Goal: Information Seeking & Learning: Learn about a topic

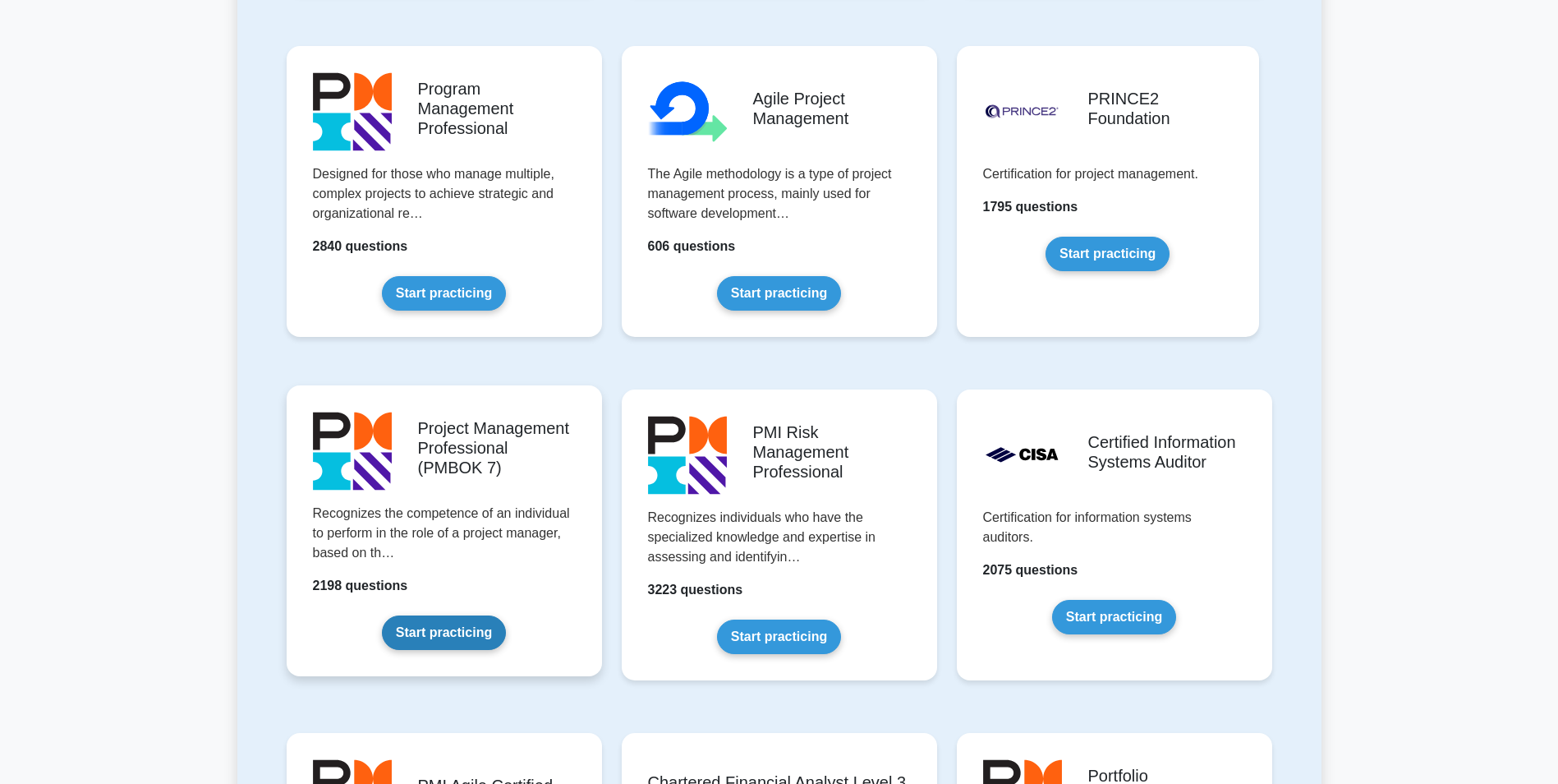
scroll to position [1067, 0]
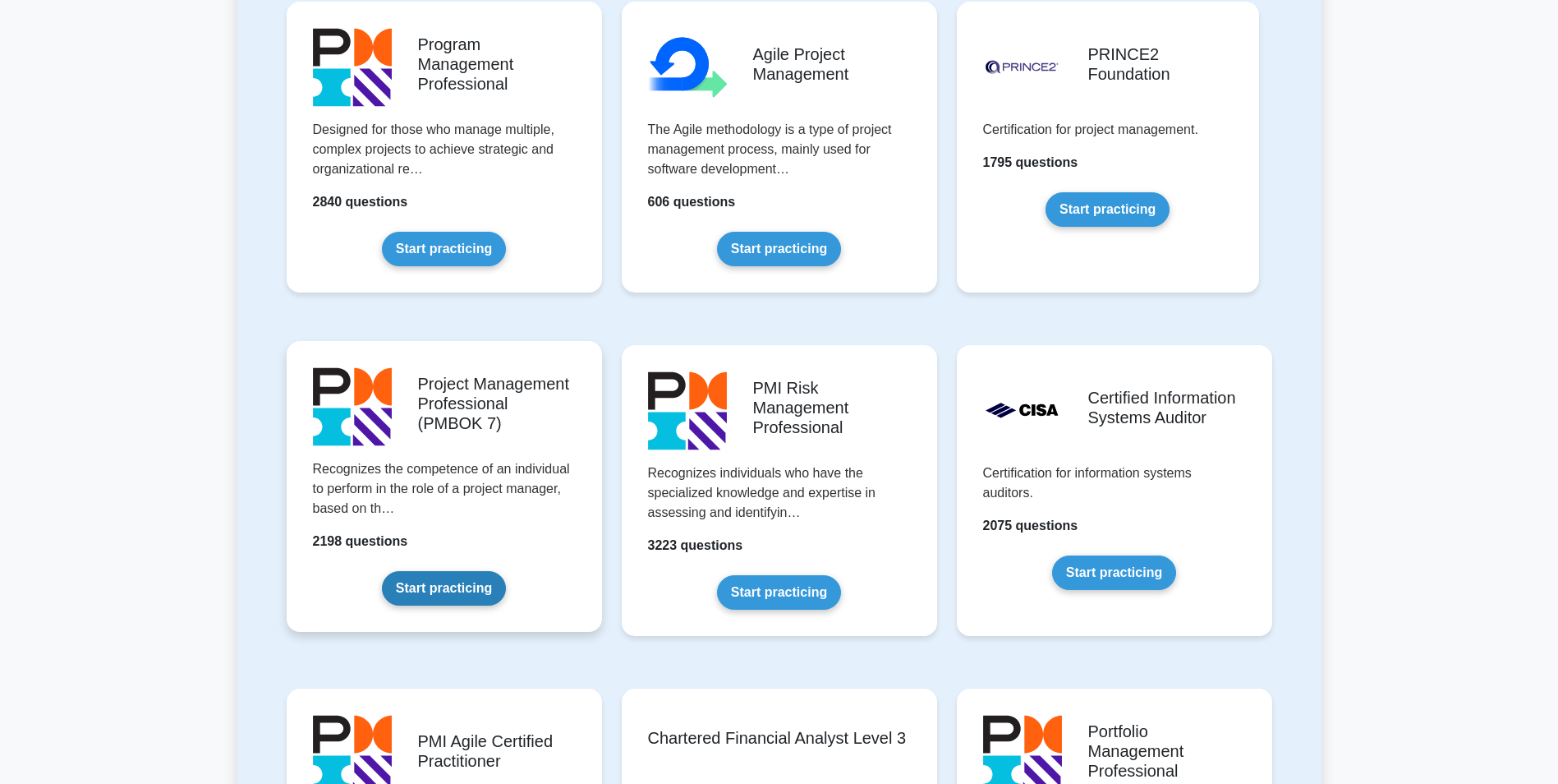
click at [449, 589] on link "Start practicing" at bounding box center [444, 588] width 124 height 35
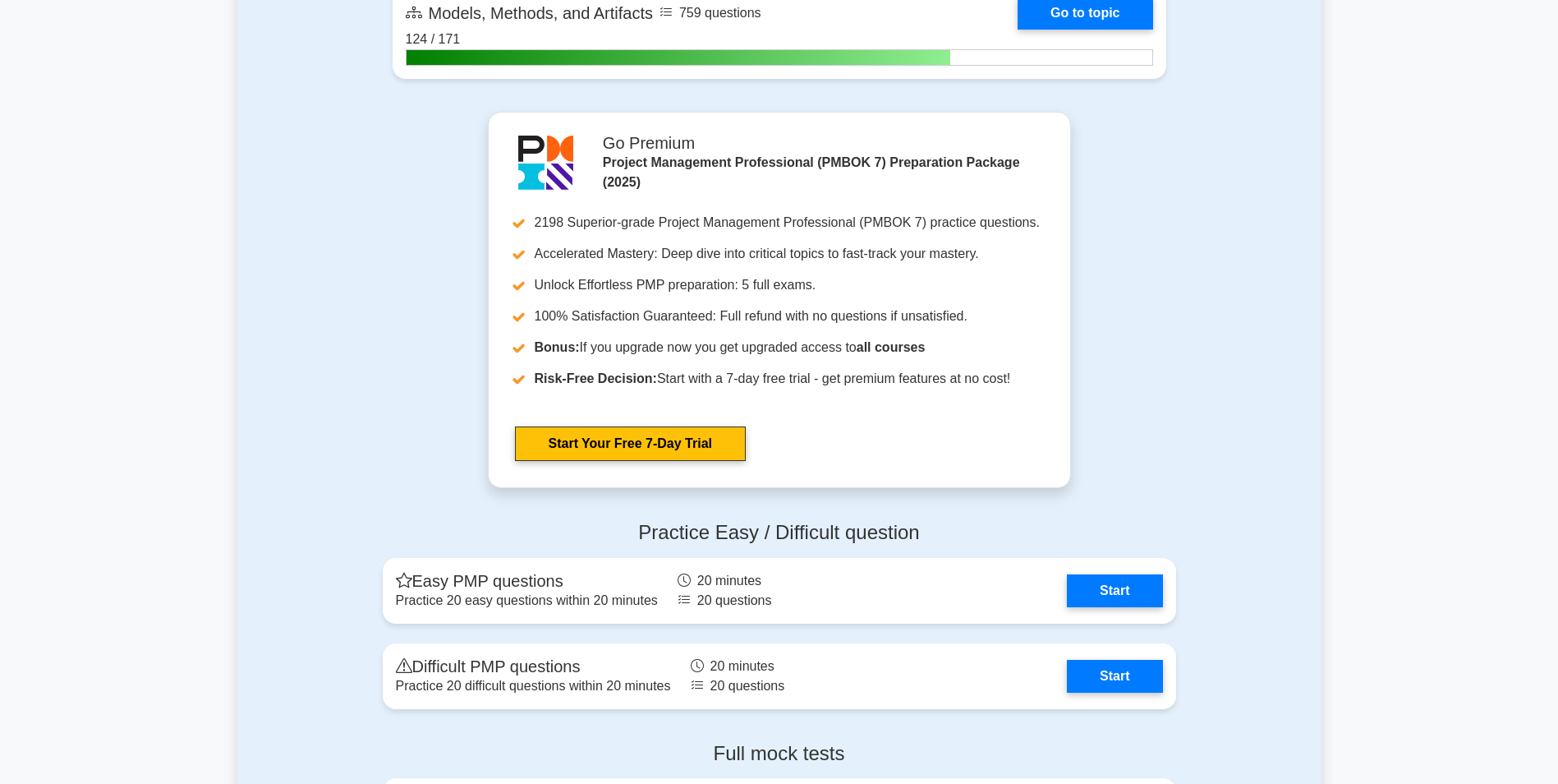
scroll to position [1725, 0]
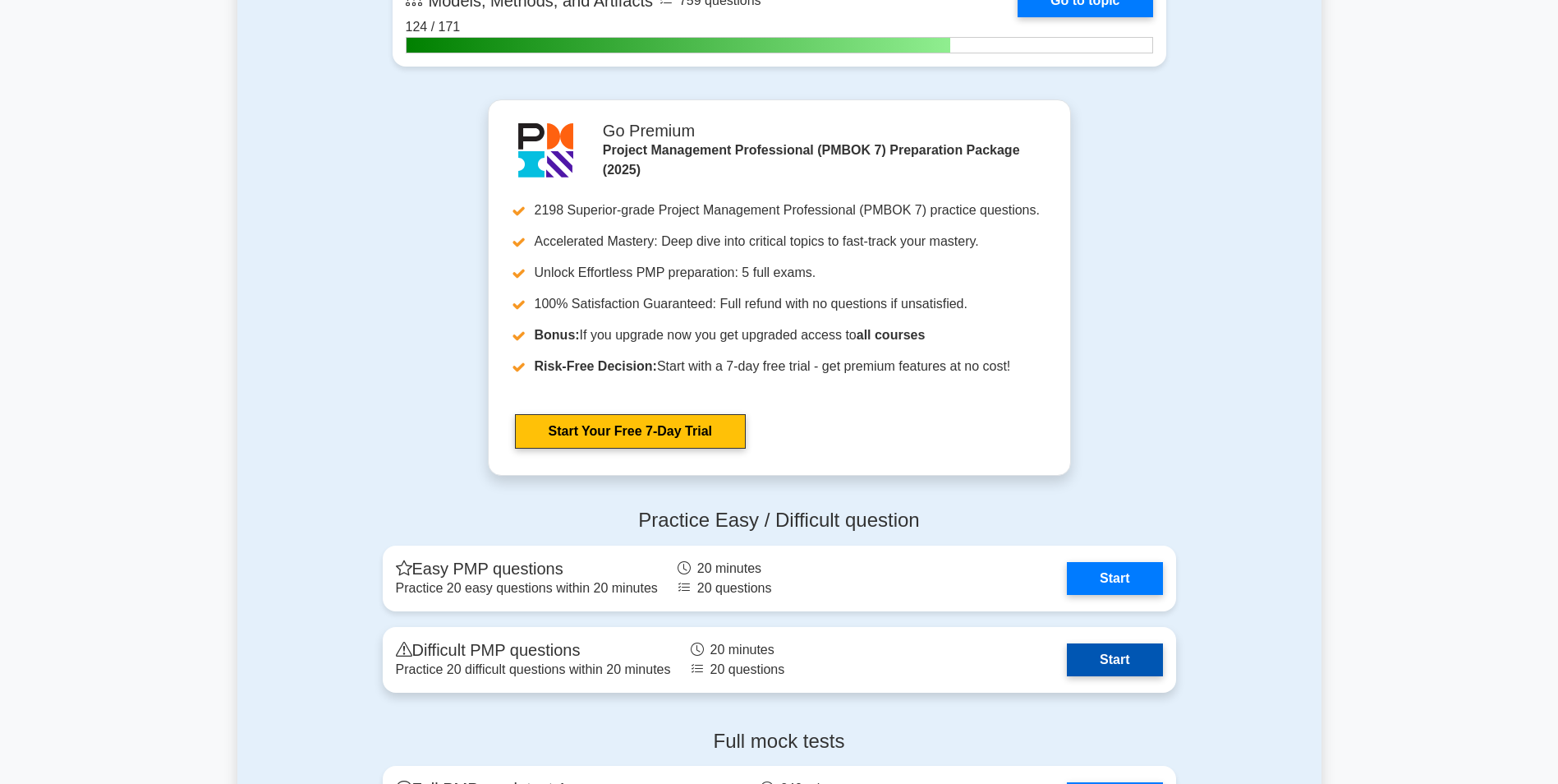
click at [1119, 657] on link "Start" at bounding box center [1114, 660] width 95 height 33
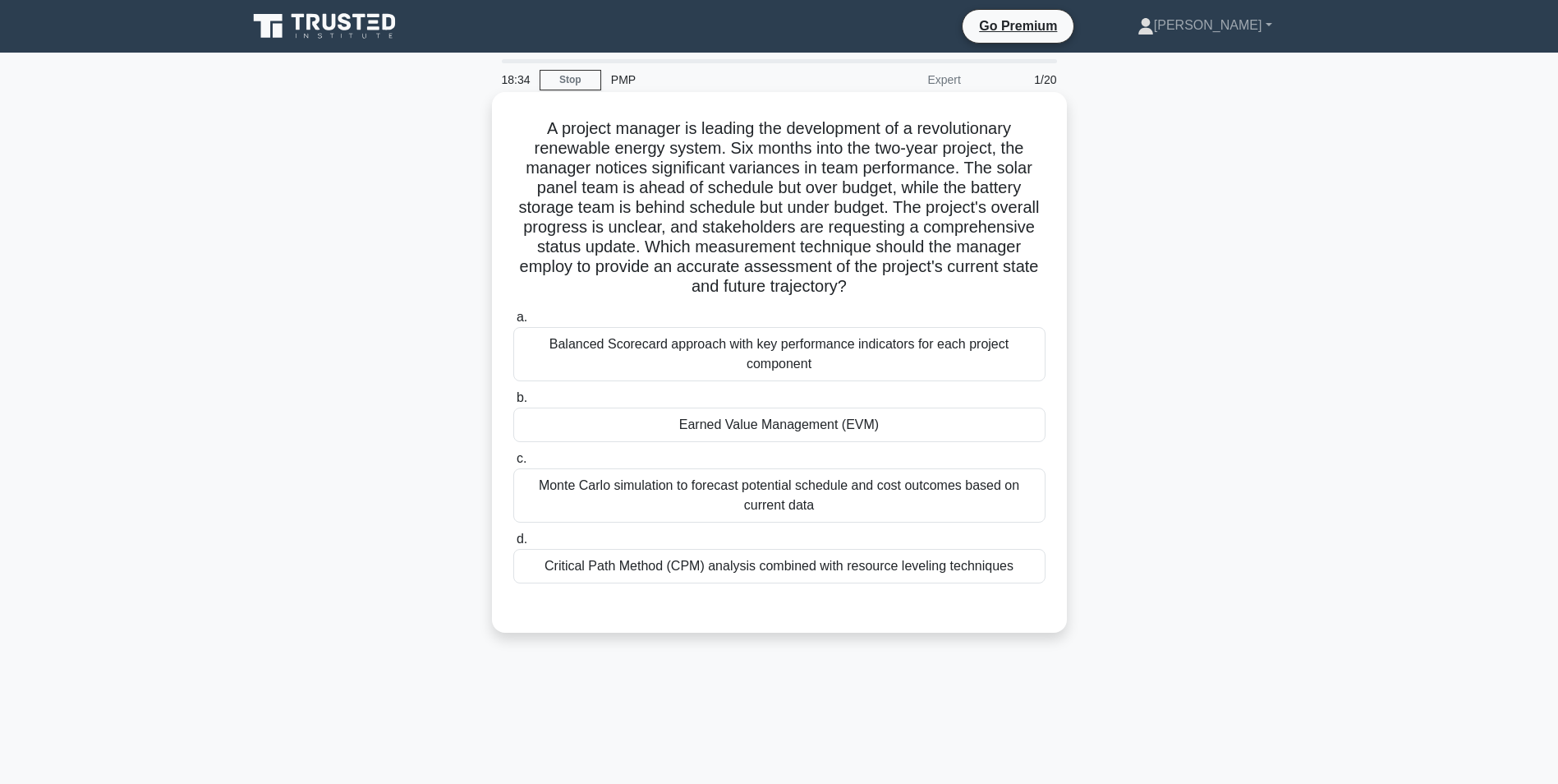
click at [811, 432] on div "Earned Value Management (EVM)" at bounding box center [779, 425] width 532 height 35
click at [513, 403] on input "b. Earned Value Management (EVM)" at bounding box center [513, 398] width 0 height 11
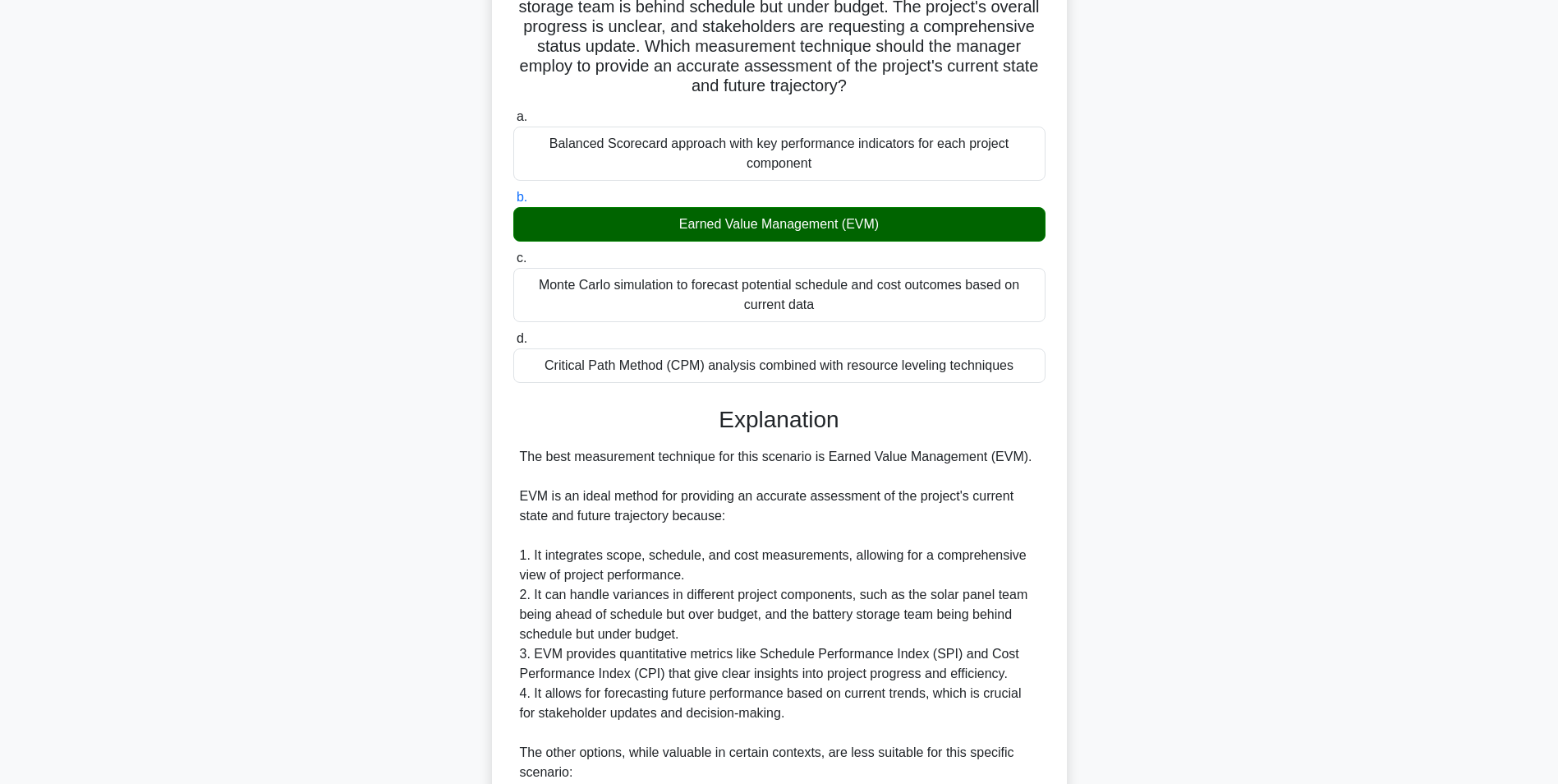
scroll to position [246, 0]
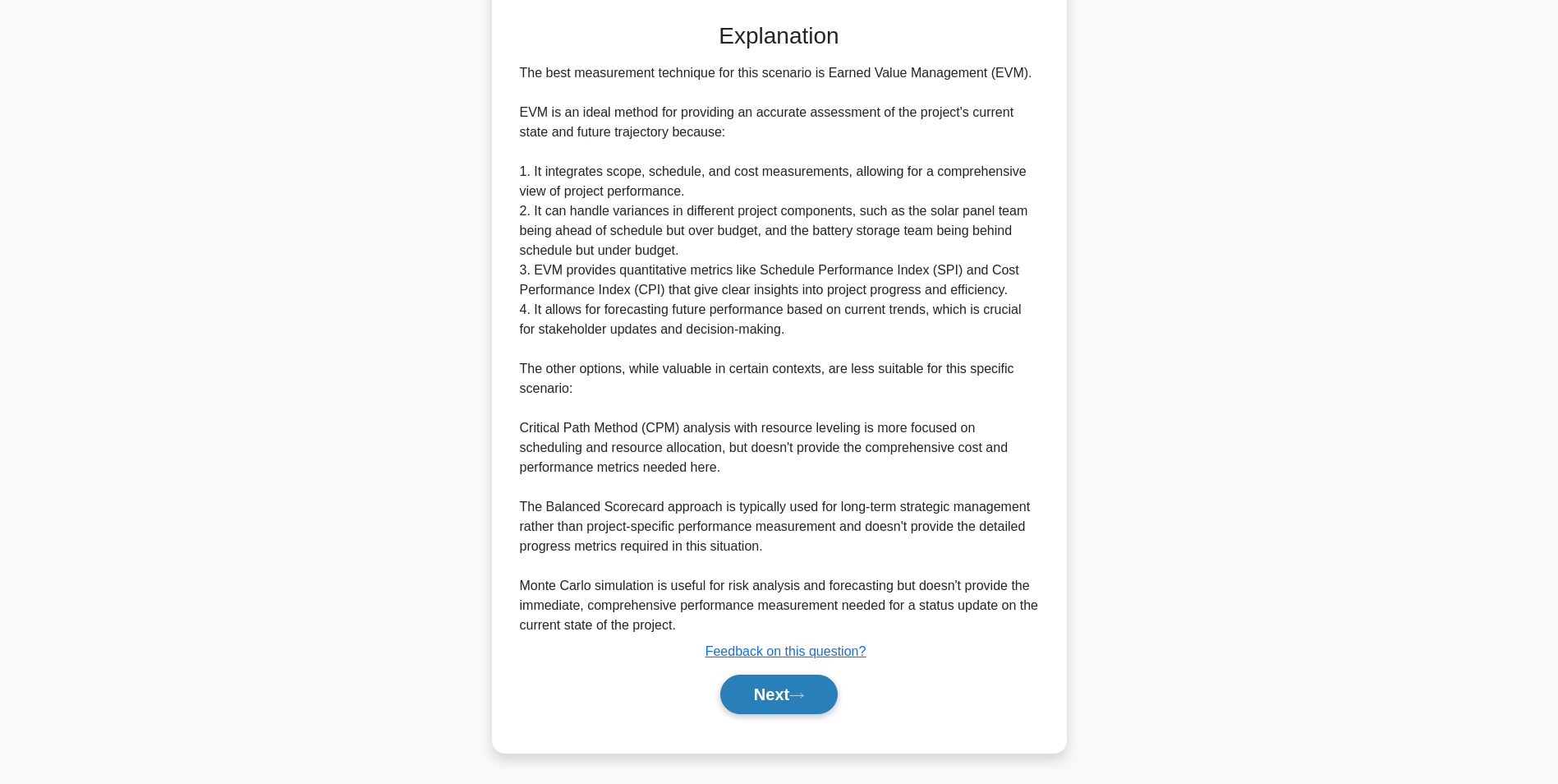
click at [818, 690] on button "Next" at bounding box center [779, 694] width 117 height 39
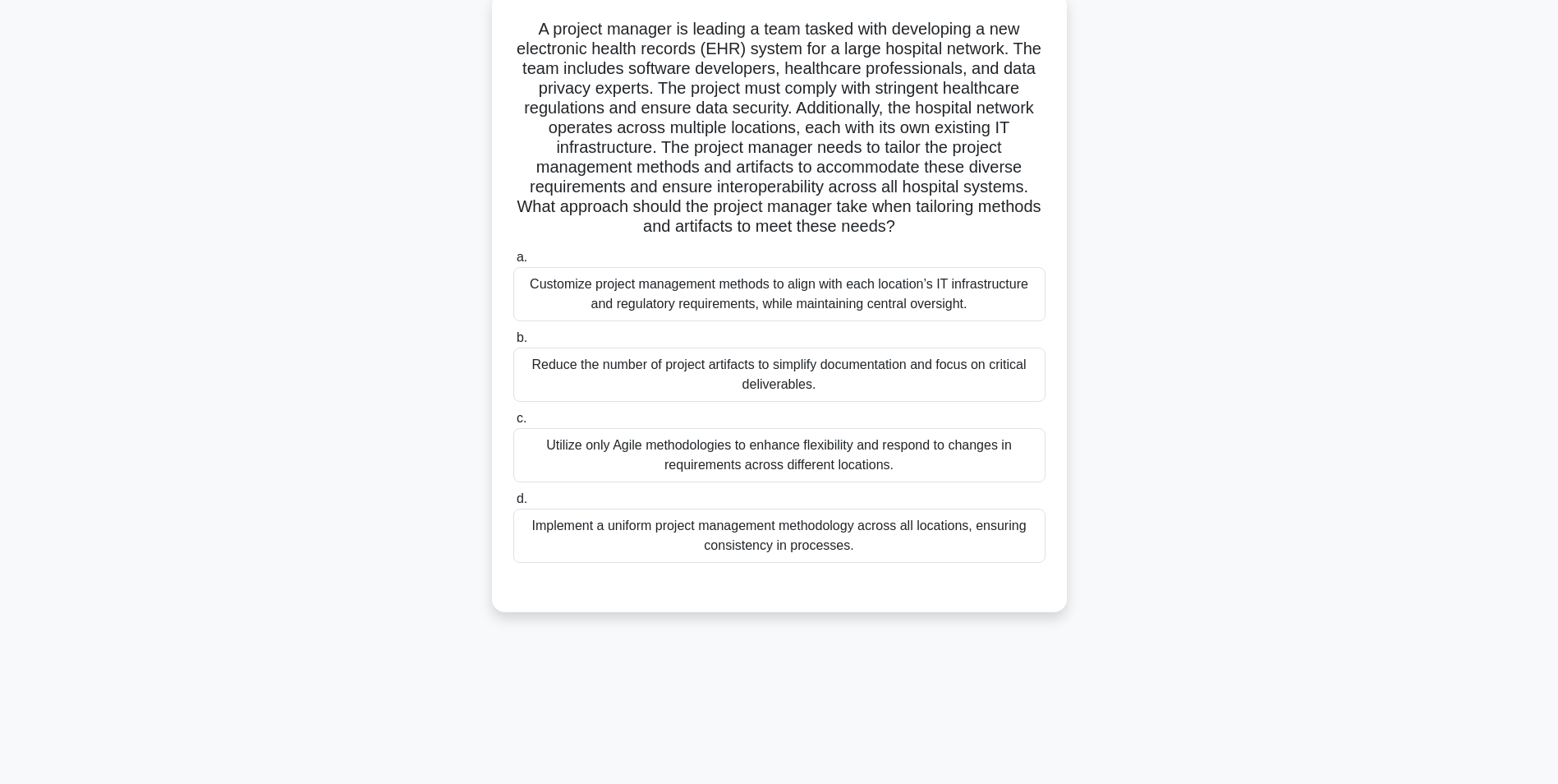
scroll to position [104, 0]
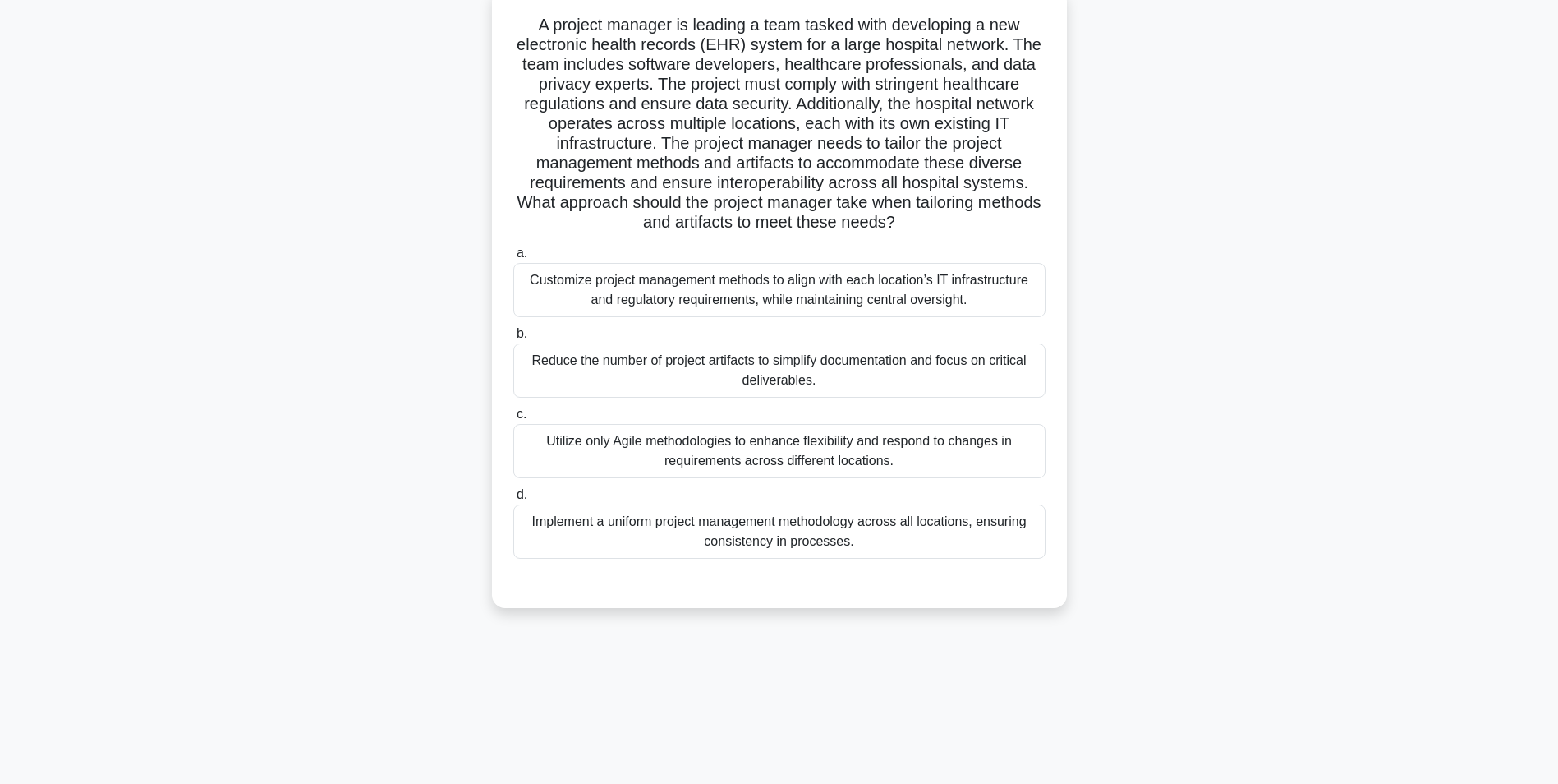
click at [812, 459] on div "Utilize only Agile methodologies to enhance flexibility and respond to changes …" at bounding box center [779, 451] width 532 height 54
click at [513, 420] on input "c. Utilize only Agile methodologies to enhance flexibility and respond to chang…" at bounding box center [513, 415] width 0 height 11
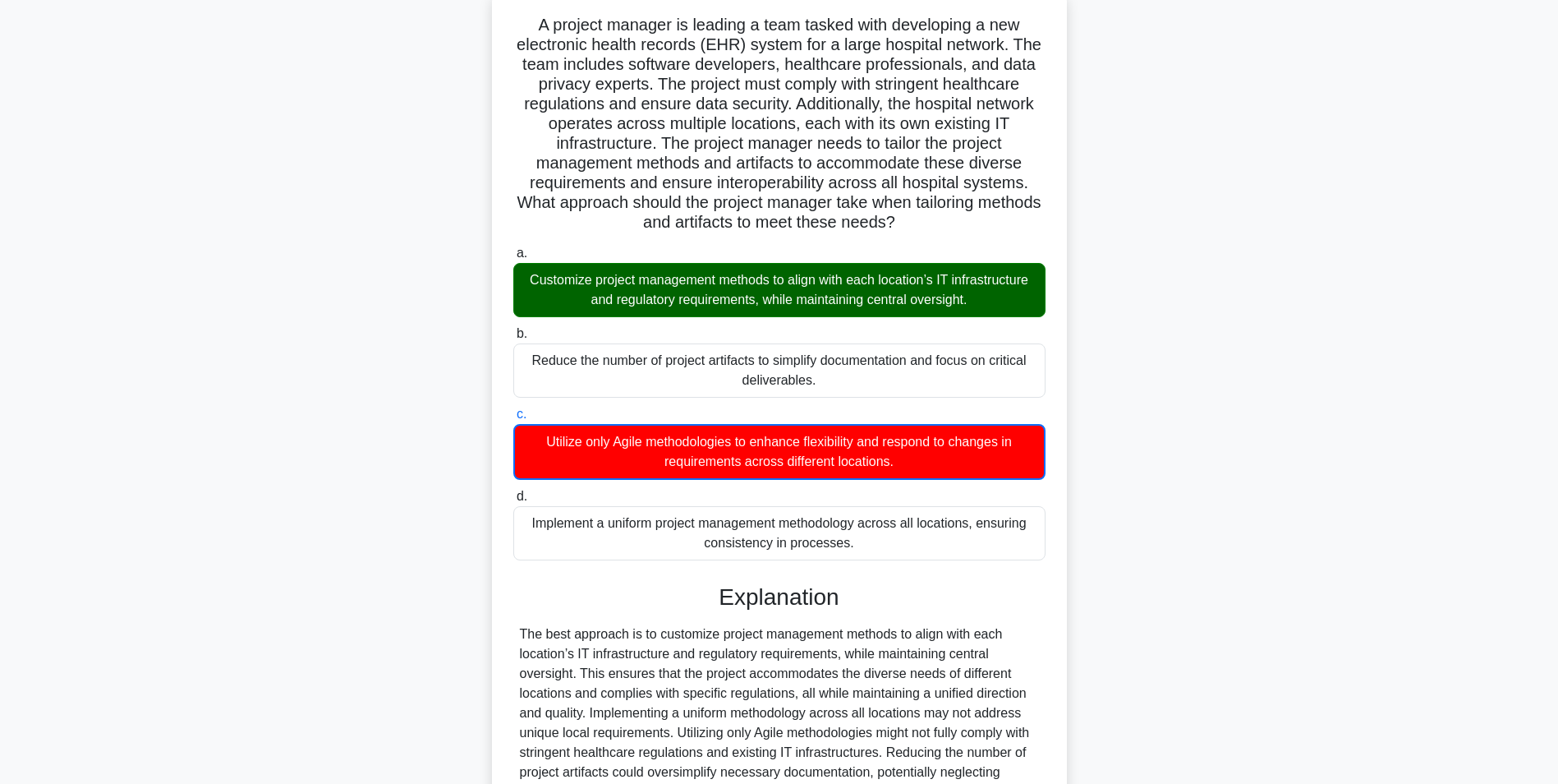
click at [763, 310] on div "Customize project management methods to align with each location’s IT infrastru…" at bounding box center [779, 290] width 532 height 54
click at [513, 259] on input "a. Customize project management methods to align with each location’s IT infras…" at bounding box center [513, 253] width 0 height 11
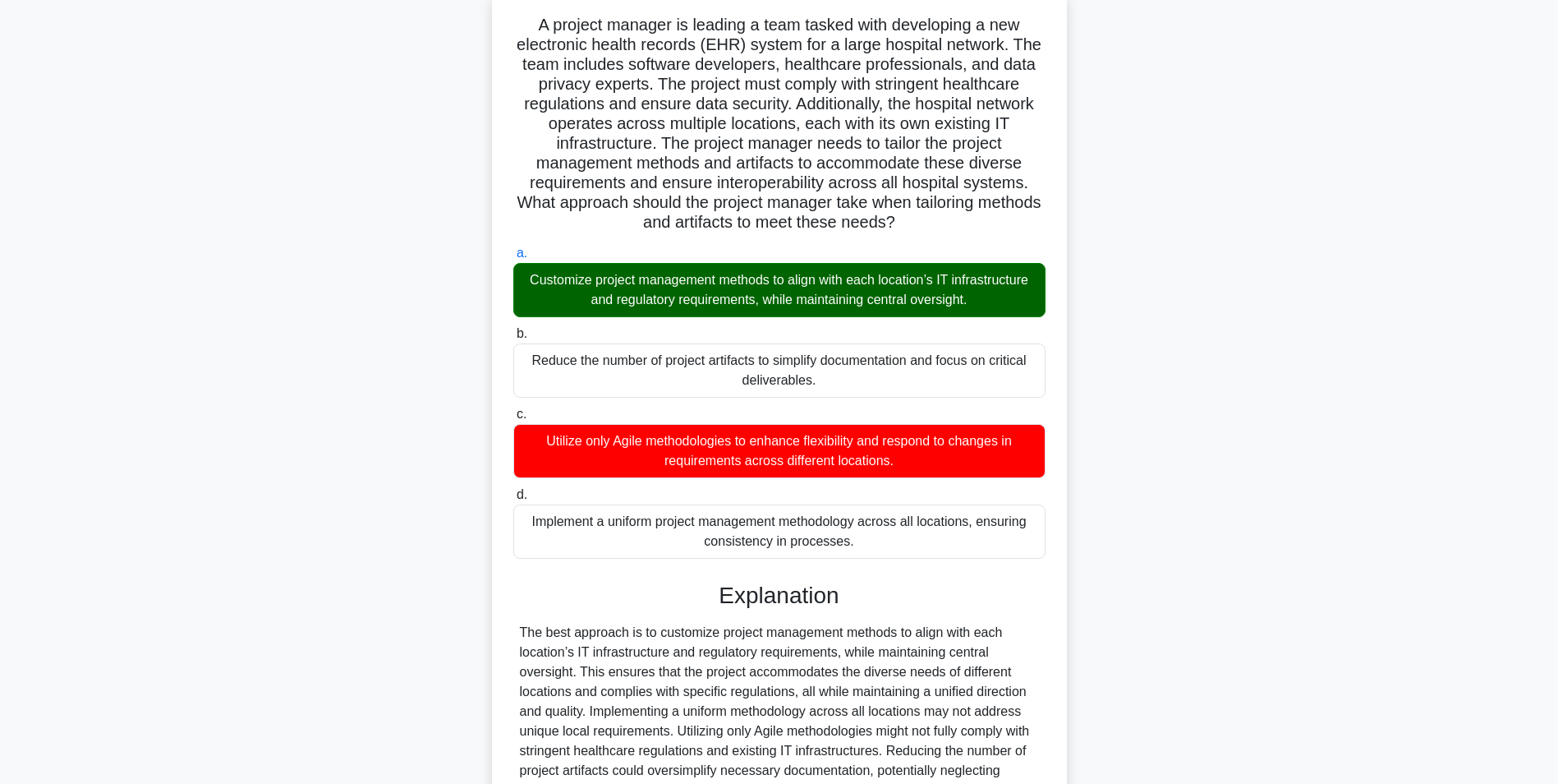
click at [768, 311] on div "Customize project management methods to align with each location’s IT infrastru…" at bounding box center [779, 290] width 532 height 54
click at [513, 259] on input "a. Customize project management methods to align with each location’s IT infras…" at bounding box center [513, 253] width 0 height 11
click at [768, 311] on div "Customize project management methods to align with each location’s IT infrastru…" at bounding box center [779, 290] width 532 height 54
click at [513, 259] on input "a. Customize project management methods to align with each location’s IT infras…" at bounding box center [513, 253] width 0 height 11
drag, startPoint x: 768, startPoint y: 311, endPoint x: 783, endPoint y: 319, distance: 17.0
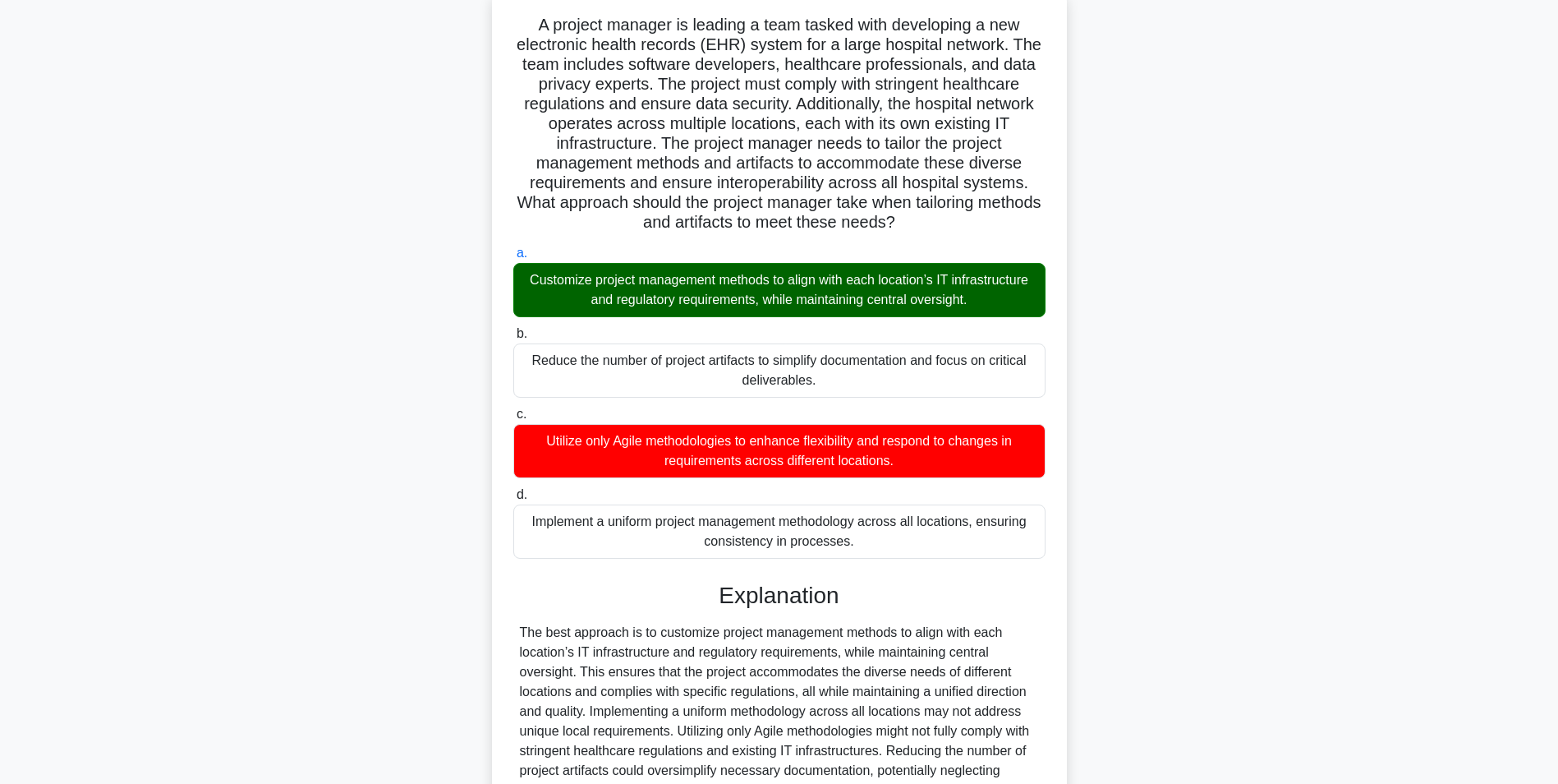
click at [783, 319] on div "a. Customize project management methods to align with each location’s IT infras…" at bounding box center [780, 401] width 552 height 322
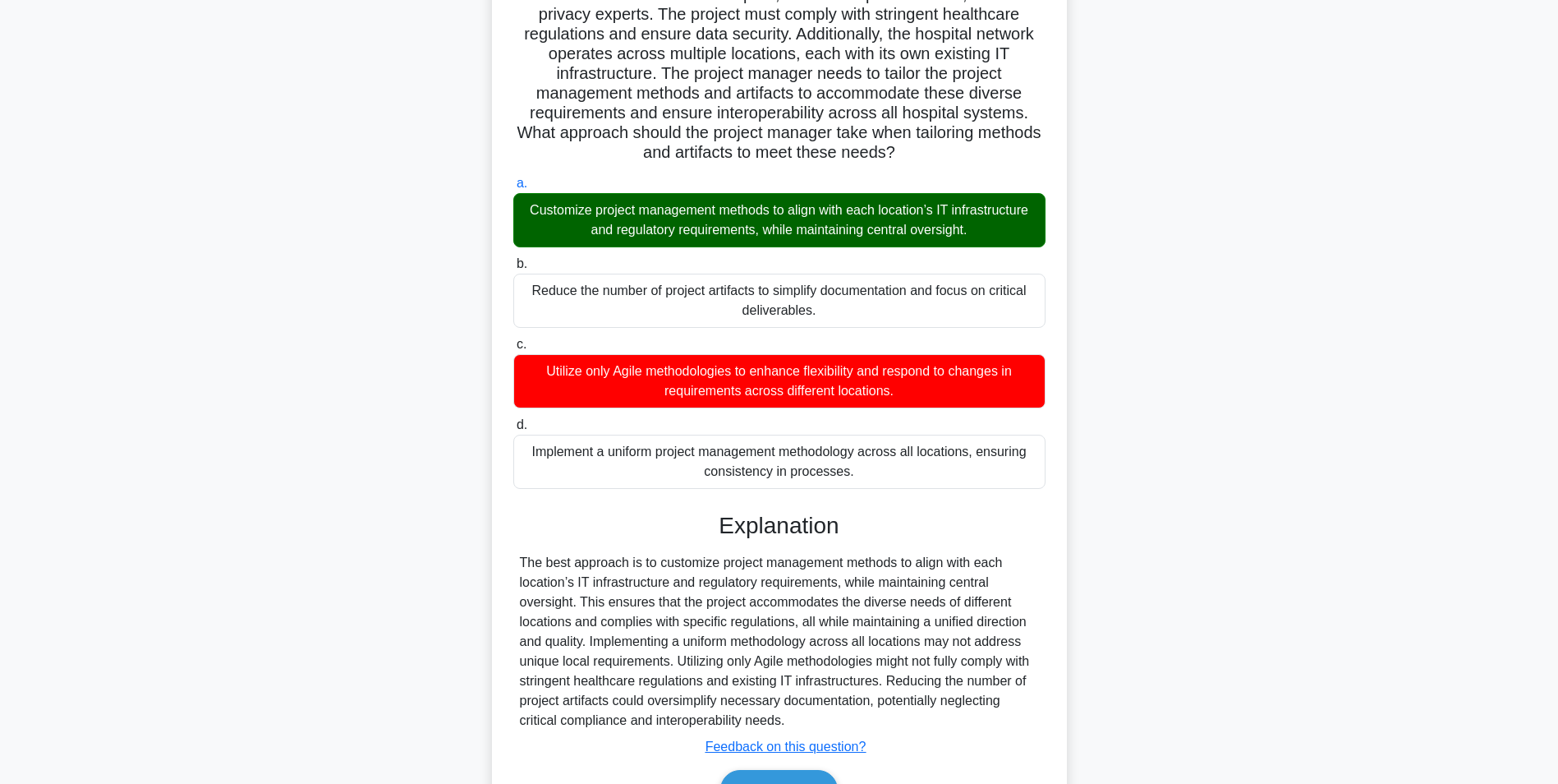
scroll to position [270, 0]
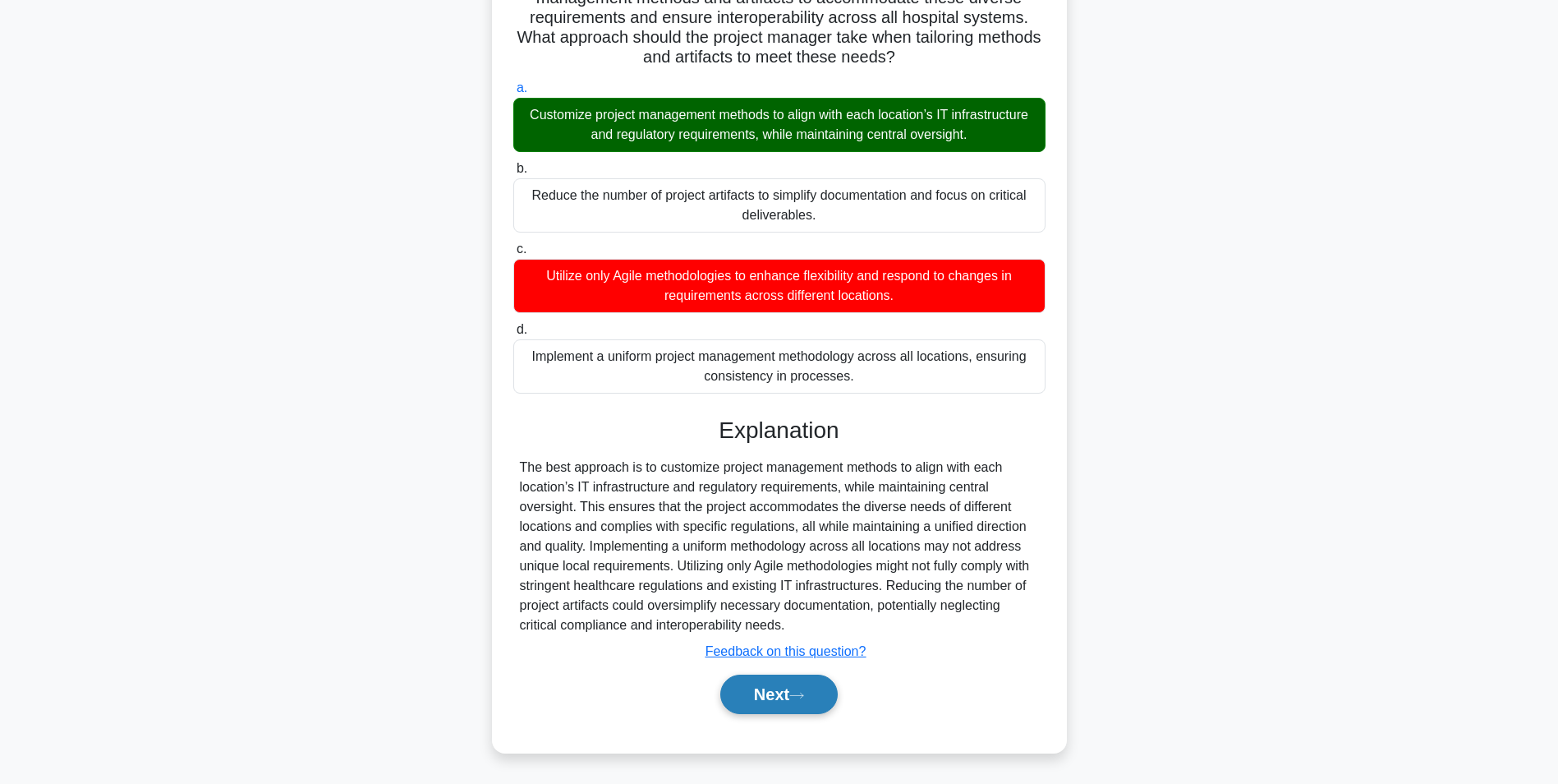
click at [813, 688] on button "Next" at bounding box center [779, 694] width 117 height 39
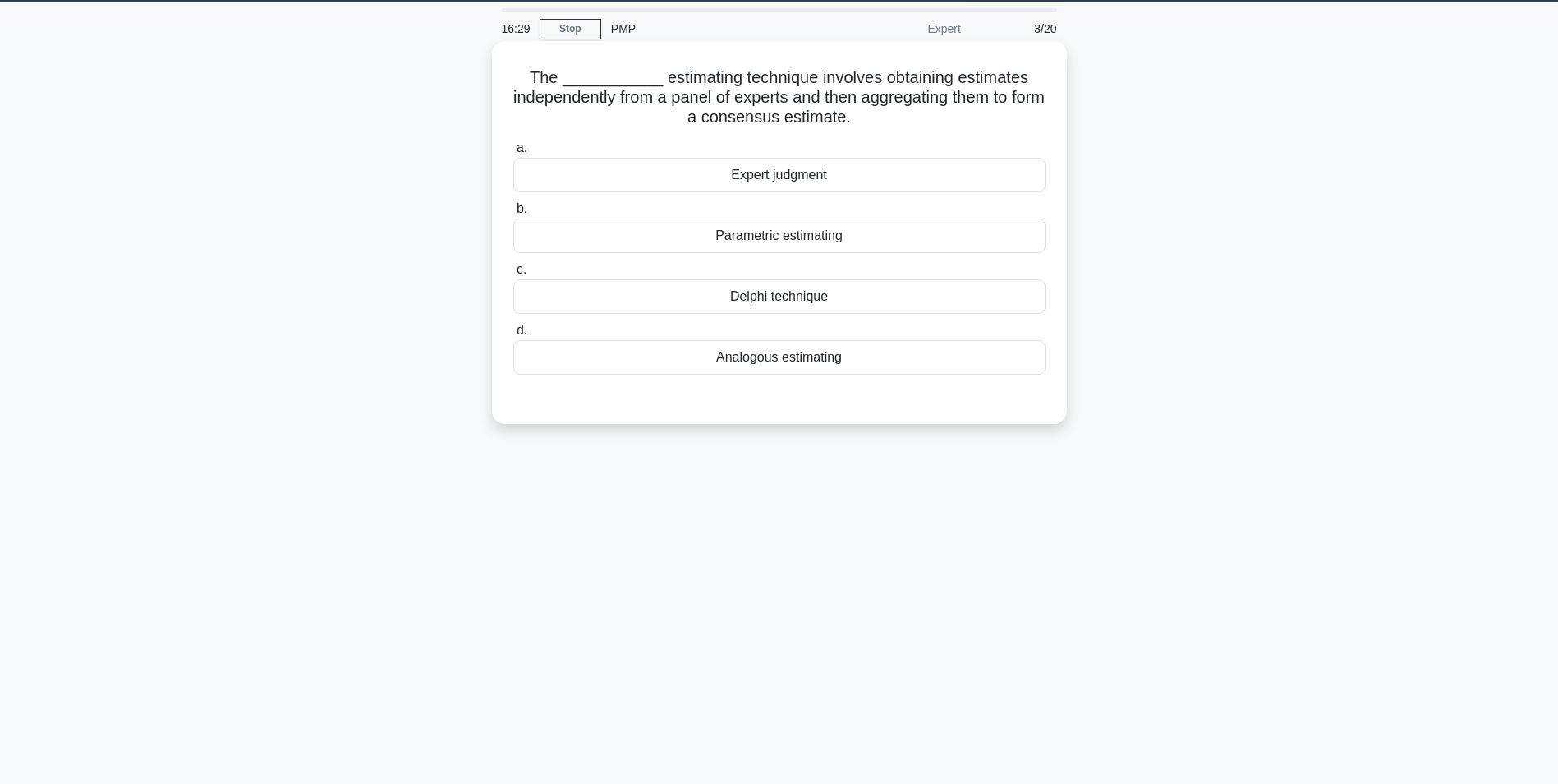
scroll to position [0, 0]
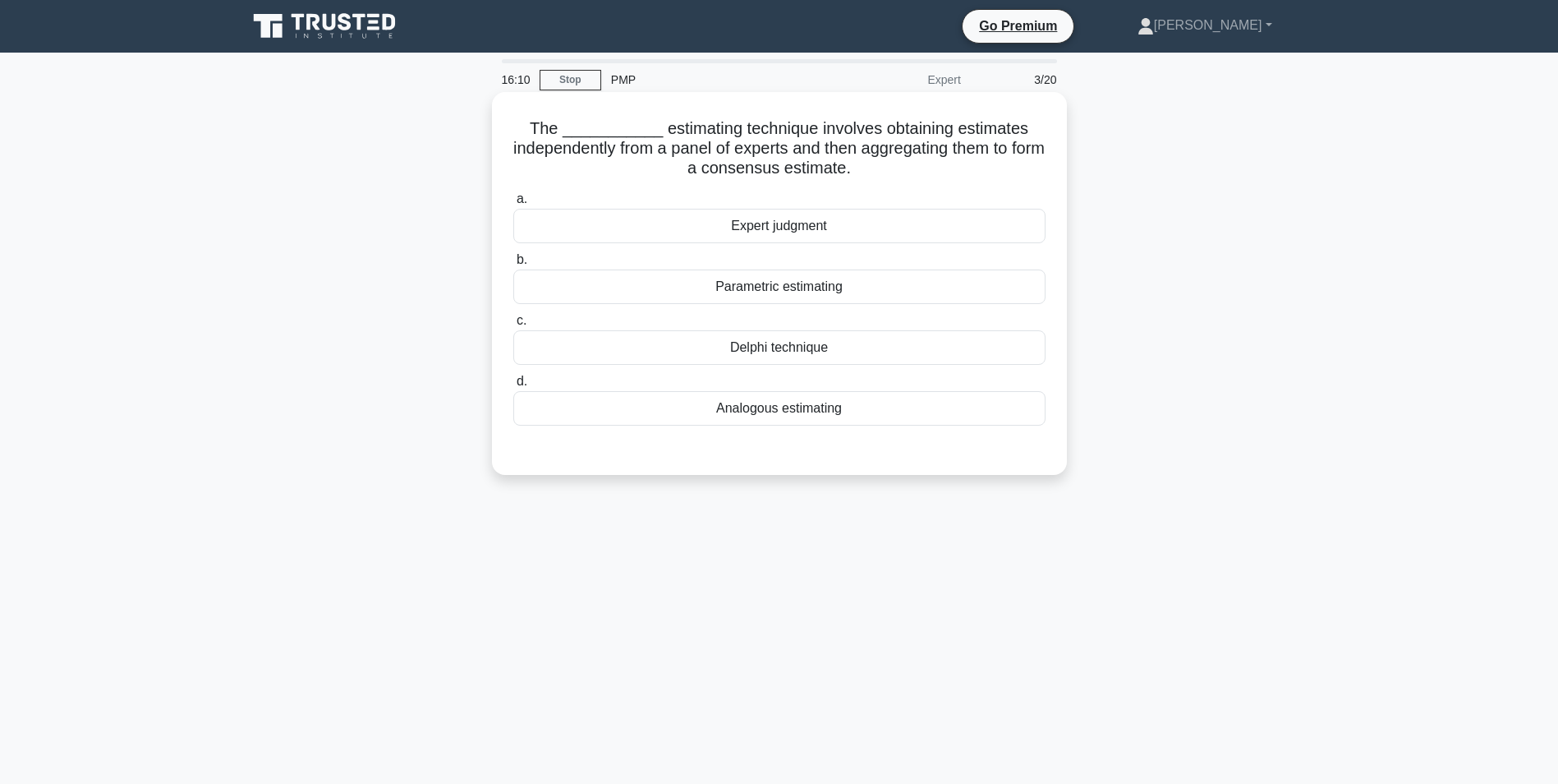
click at [815, 230] on div "Expert judgment" at bounding box center [779, 226] width 532 height 35
click at [513, 204] on input "a. Expert judgment" at bounding box center [513, 199] width 0 height 11
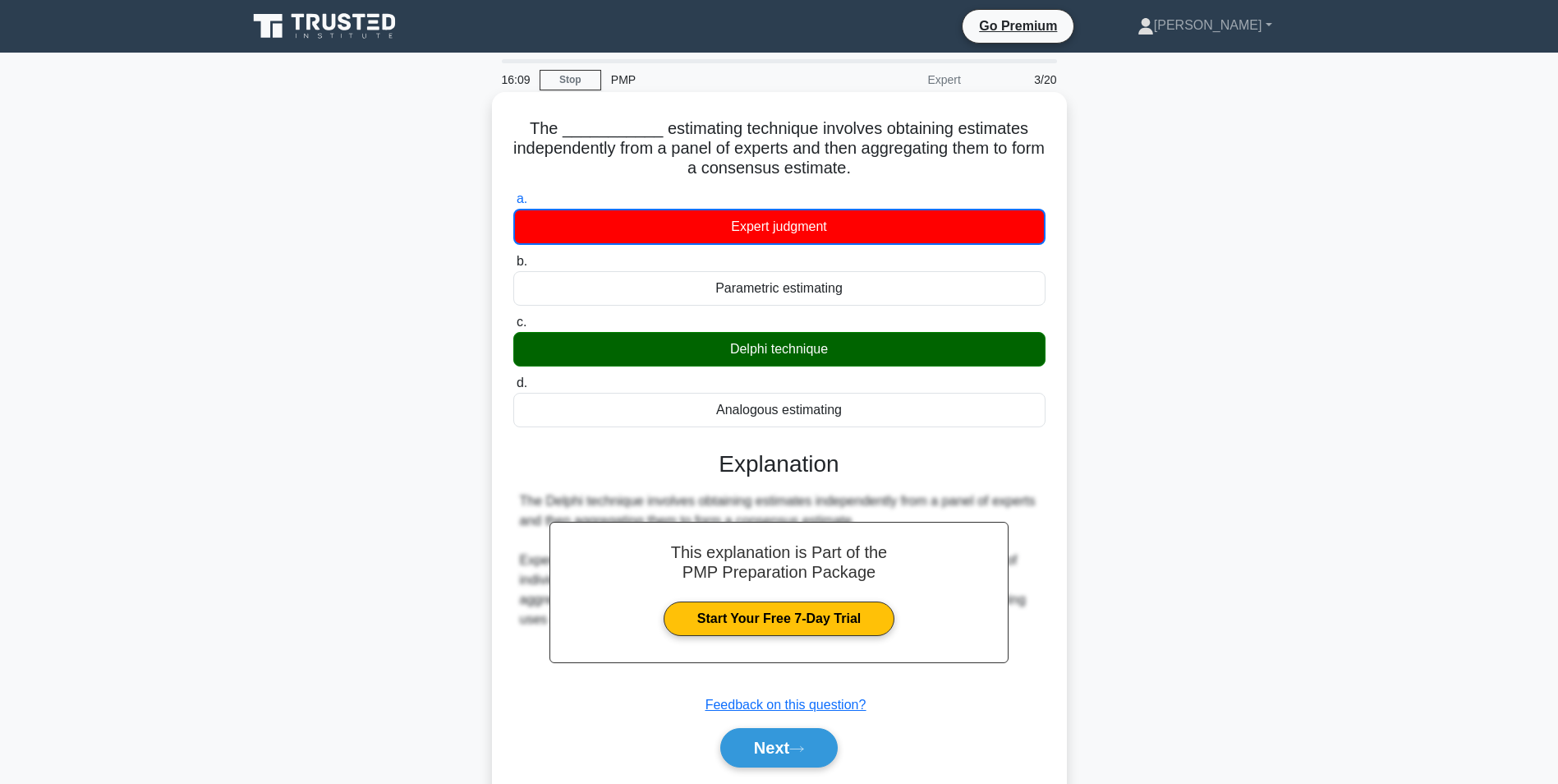
click at [820, 343] on div "Delphi technique" at bounding box center [779, 349] width 532 height 35
click at [513, 328] on input "c. Delphi technique" at bounding box center [513, 322] width 0 height 11
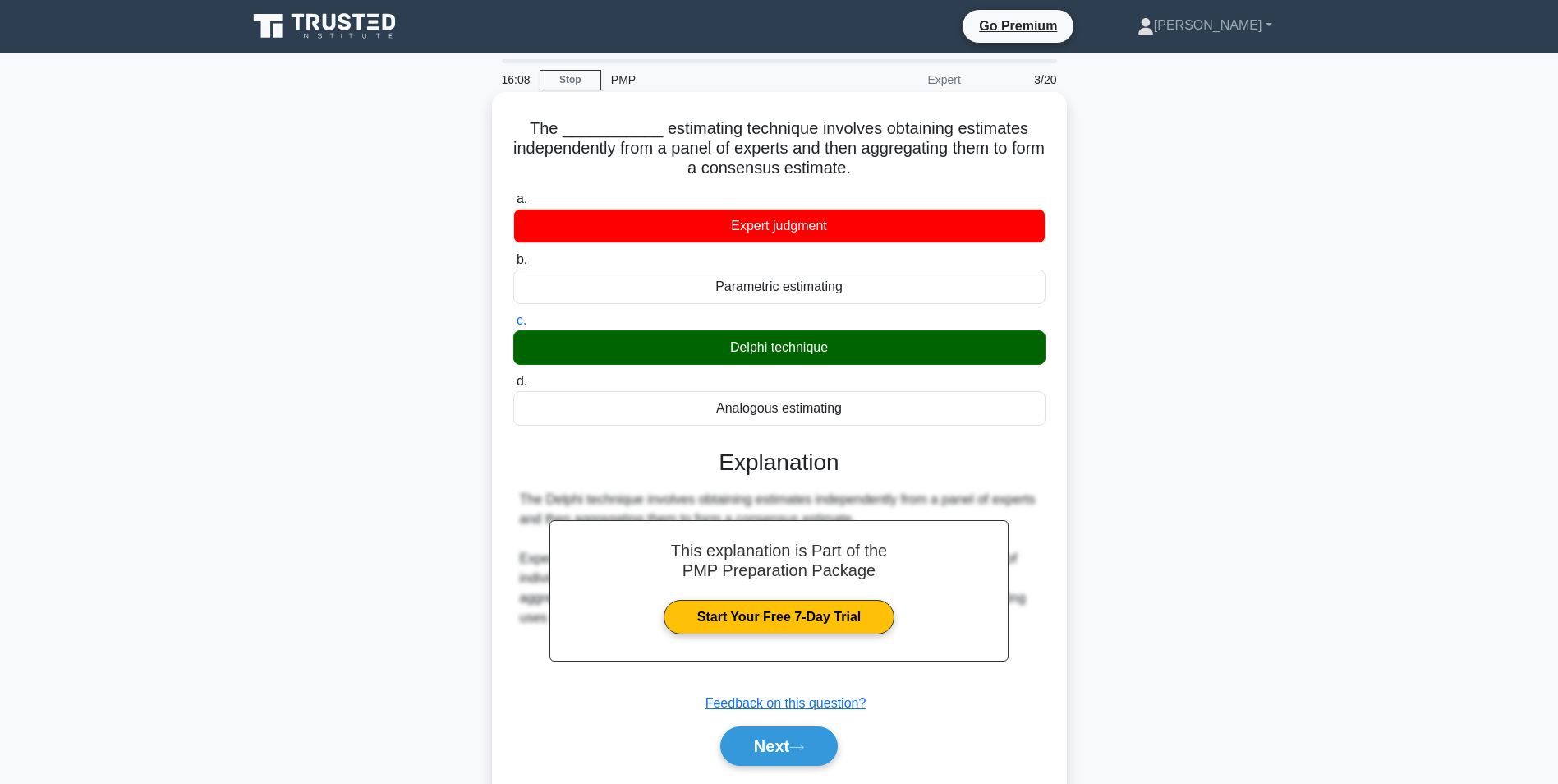
click at [818, 359] on div "Delphi technique" at bounding box center [779, 347] width 532 height 35
click at [513, 326] on input "c. Delphi technique" at bounding box center [513, 321] width 0 height 11
click at [816, 357] on div "Delphi technique" at bounding box center [779, 347] width 532 height 35
click at [513, 326] on input "c. Delphi technique" at bounding box center [513, 321] width 0 height 11
click at [816, 357] on div "Delphi technique" at bounding box center [779, 347] width 532 height 35
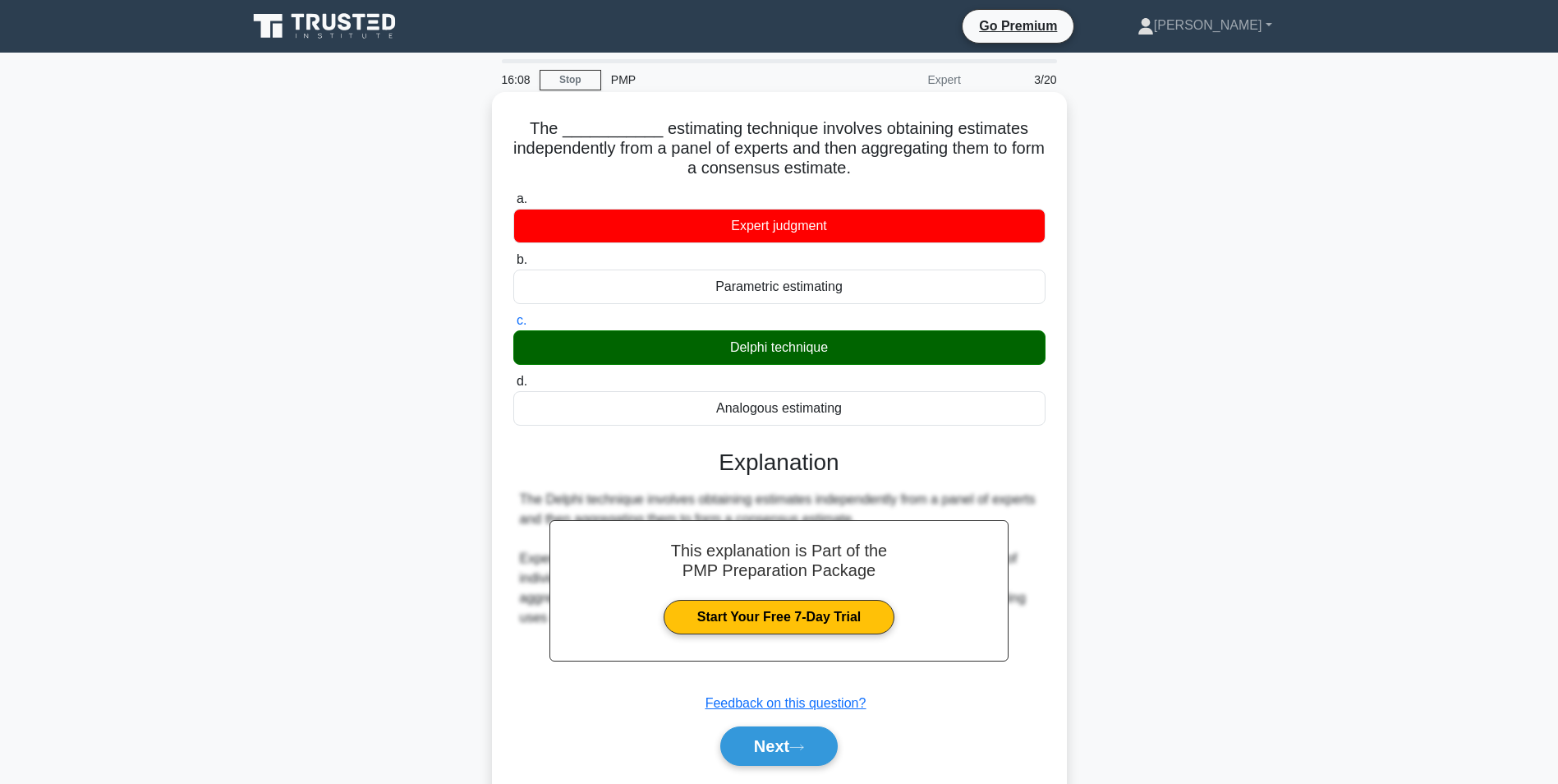
click at [513, 326] on input "c. Delphi technique" at bounding box center [513, 321] width 0 height 11
click at [811, 357] on div "Delphi technique" at bounding box center [779, 347] width 532 height 35
click at [513, 326] on input "c. Delphi technique" at bounding box center [513, 321] width 0 height 11
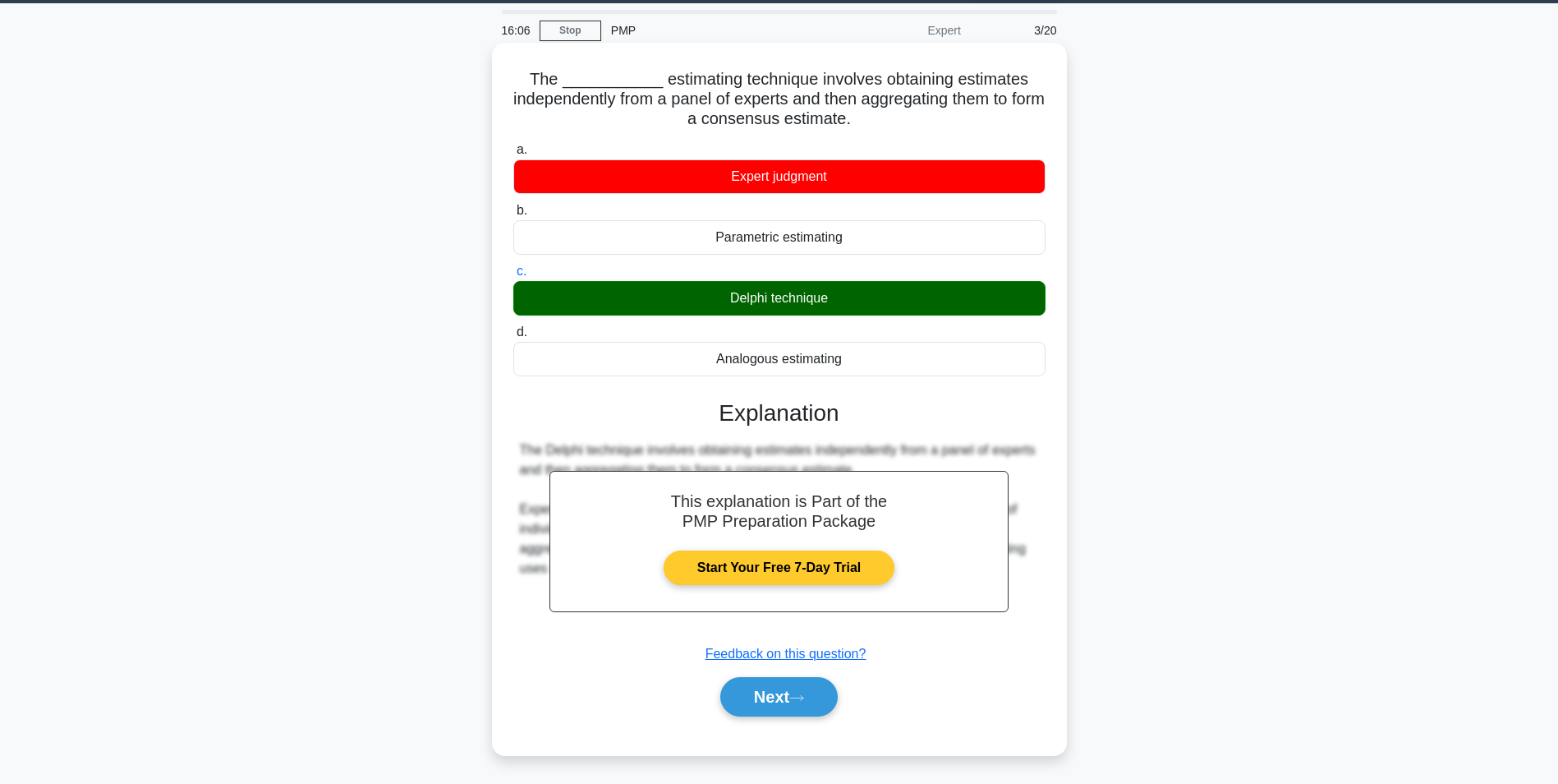
scroll to position [104, 0]
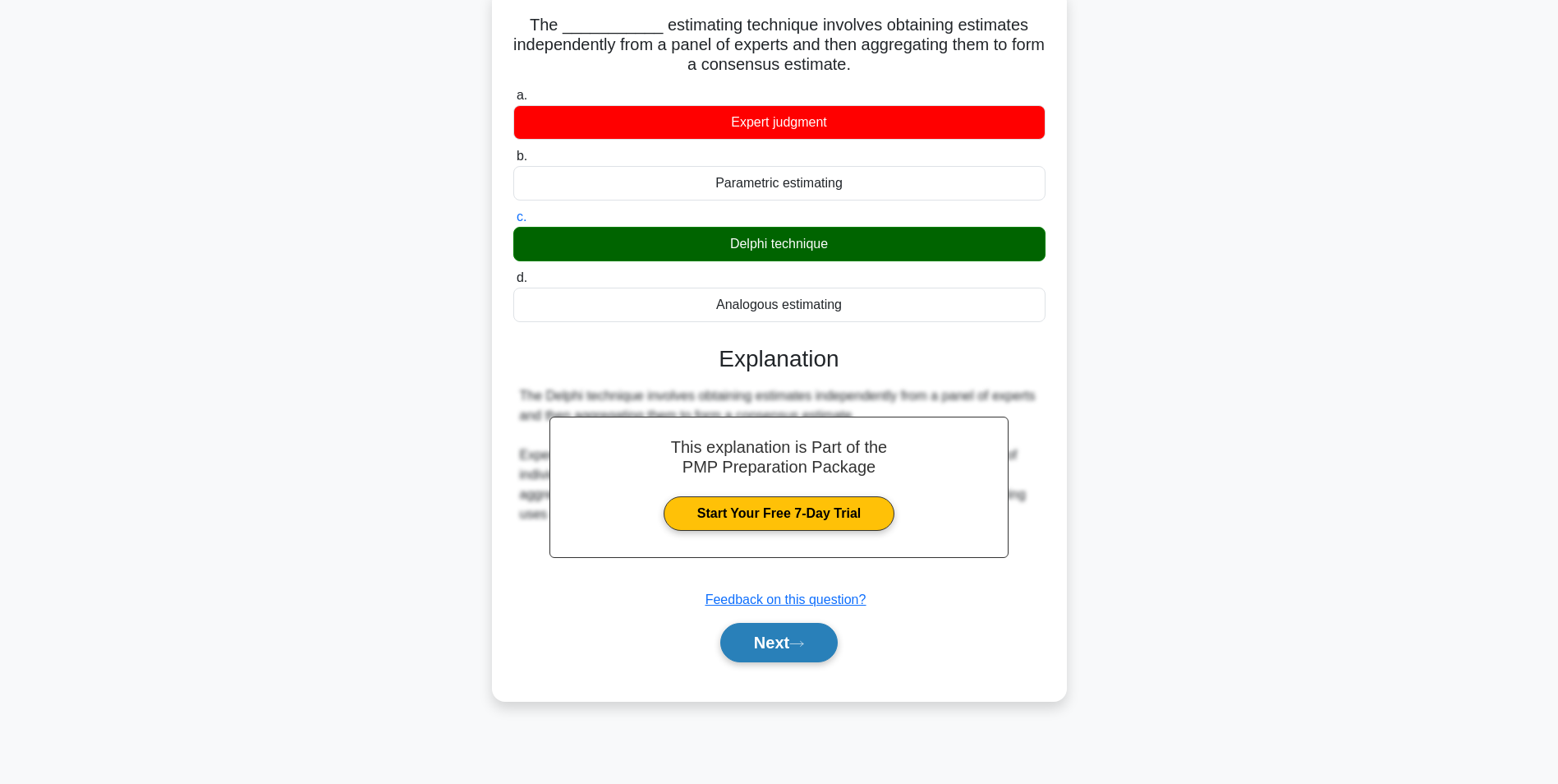
click at [787, 650] on button "Next" at bounding box center [779, 642] width 117 height 39
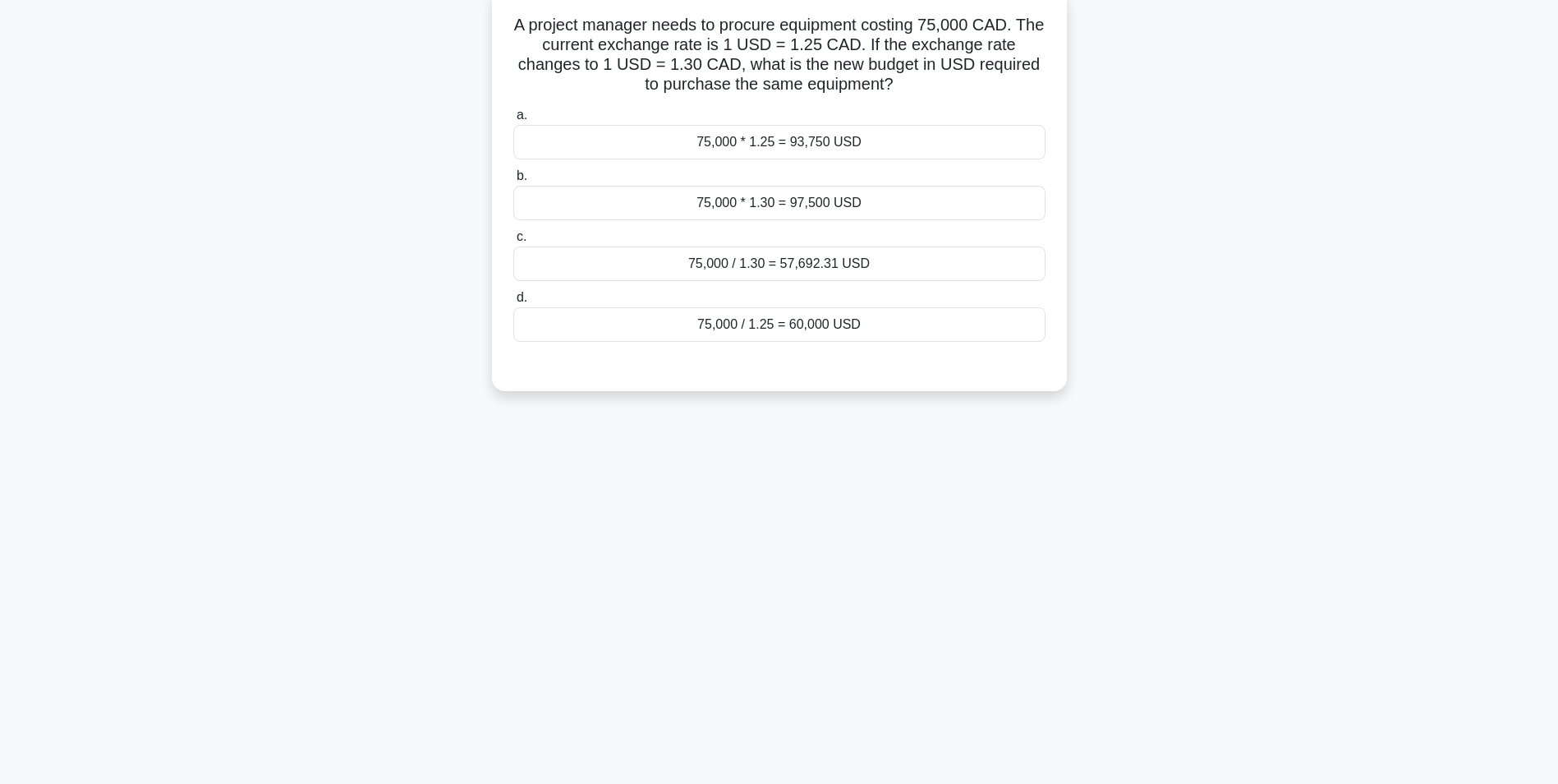
click at [726, 264] on div "75,000 / 1.30 = 57,692.31 USD" at bounding box center [779, 263] width 532 height 35
click at [513, 243] on input "c. 75,000 / 1.30 = 57,692.31 USD" at bounding box center [513, 237] width 0 height 11
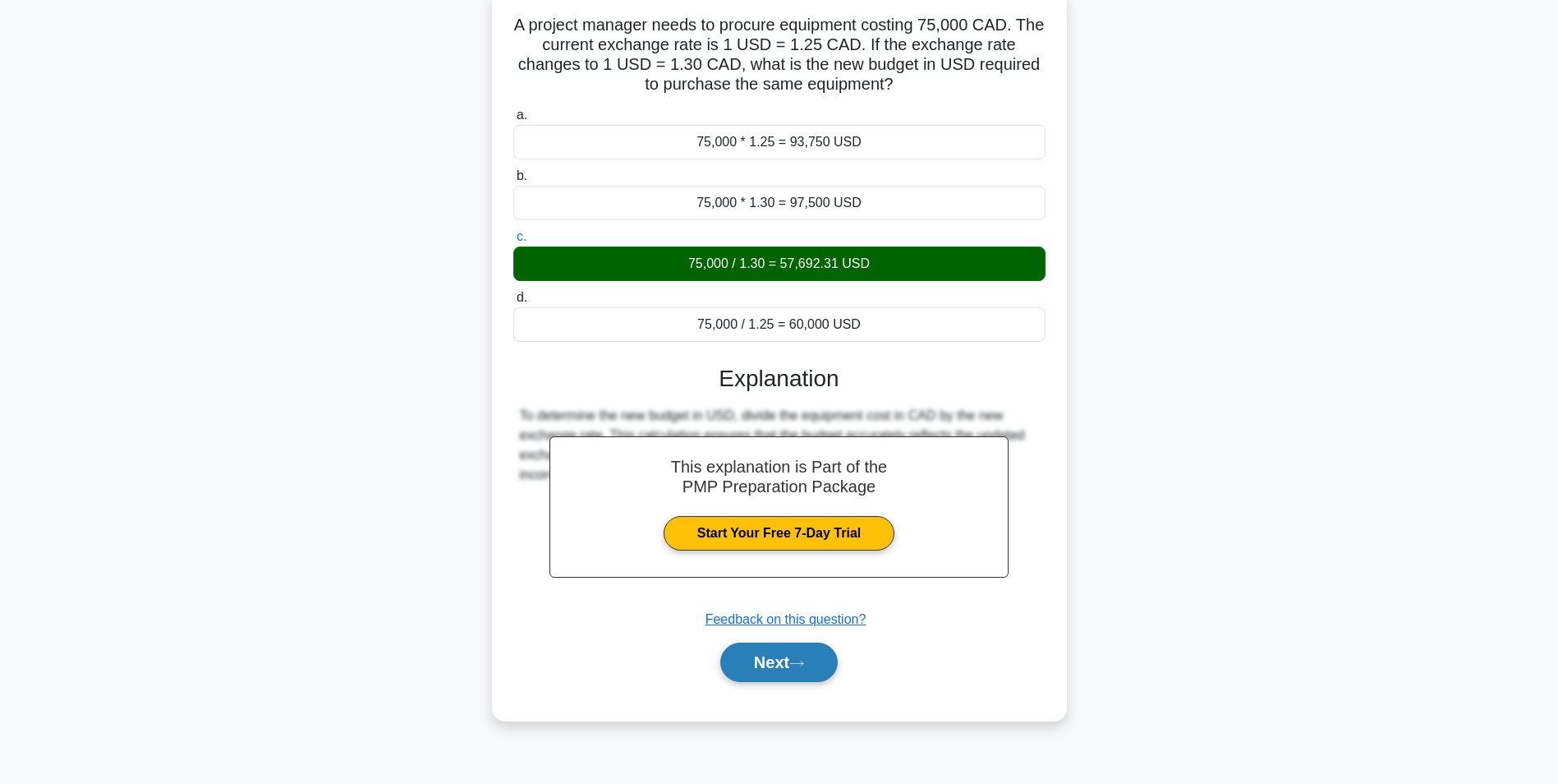
click at [793, 664] on button "Next" at bounding box center [779, 662] width 117 height 39
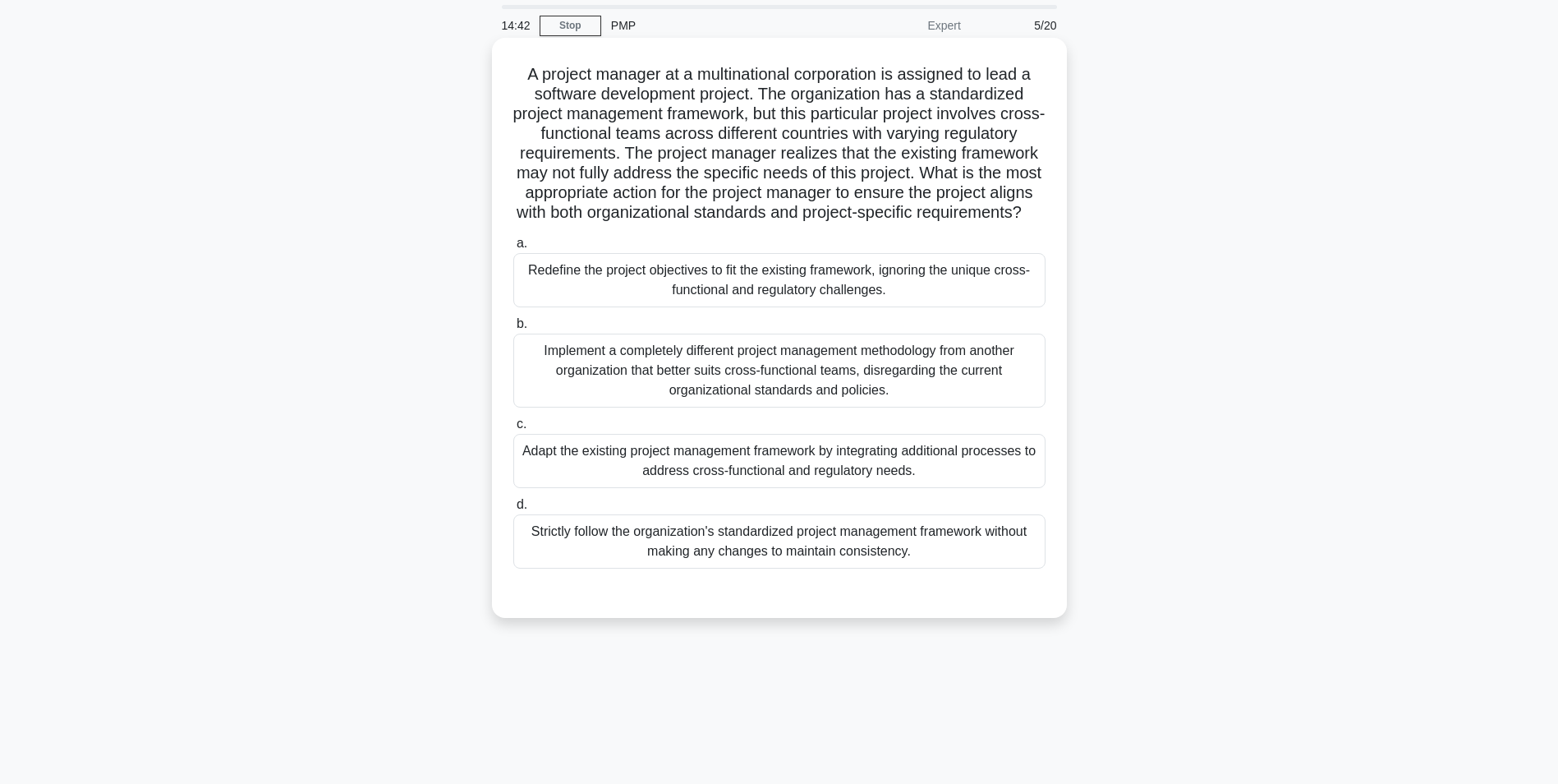
scroll to position [0, 0]
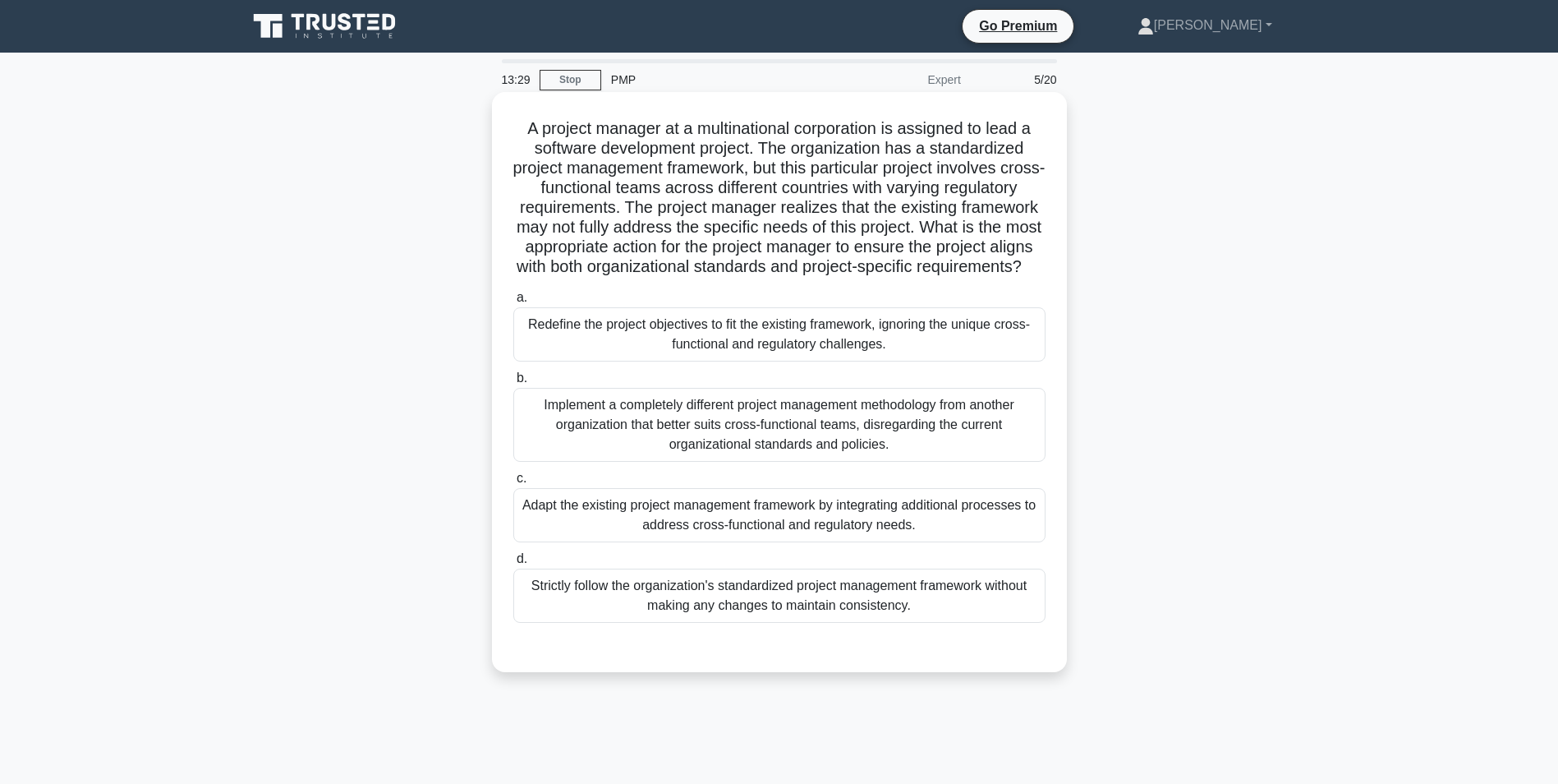
click at [792, 542] on div "Adapt the existing project management framework by integrating additional proce…" at bounding box center [779, 515] width 532 height 54
click at [513, 484] on input "c. Adapt the existing project management framework by integrating additional pr…" at bounding box center [513, 478] width 0 height 11
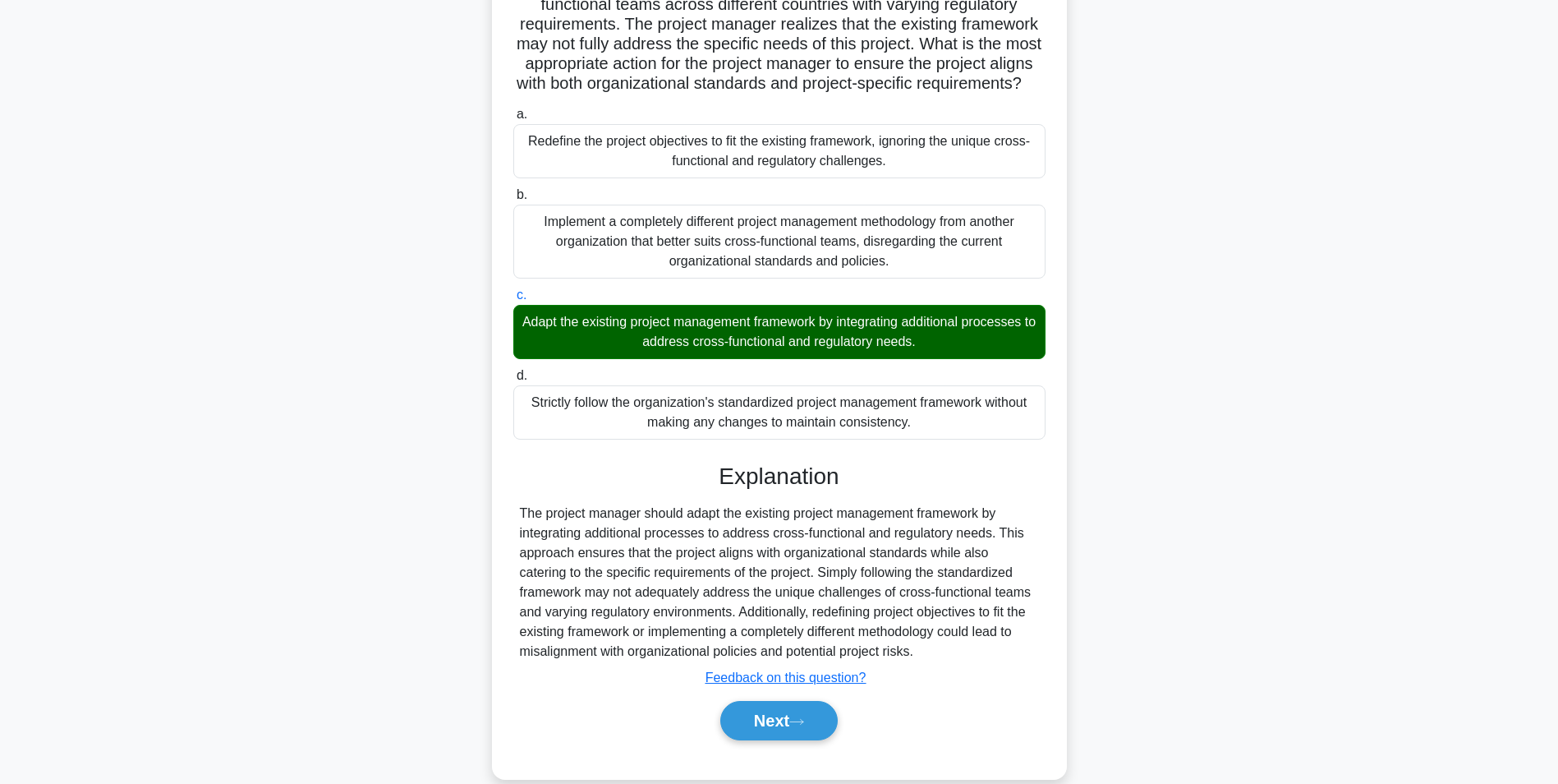
scroll to position [230, 0]
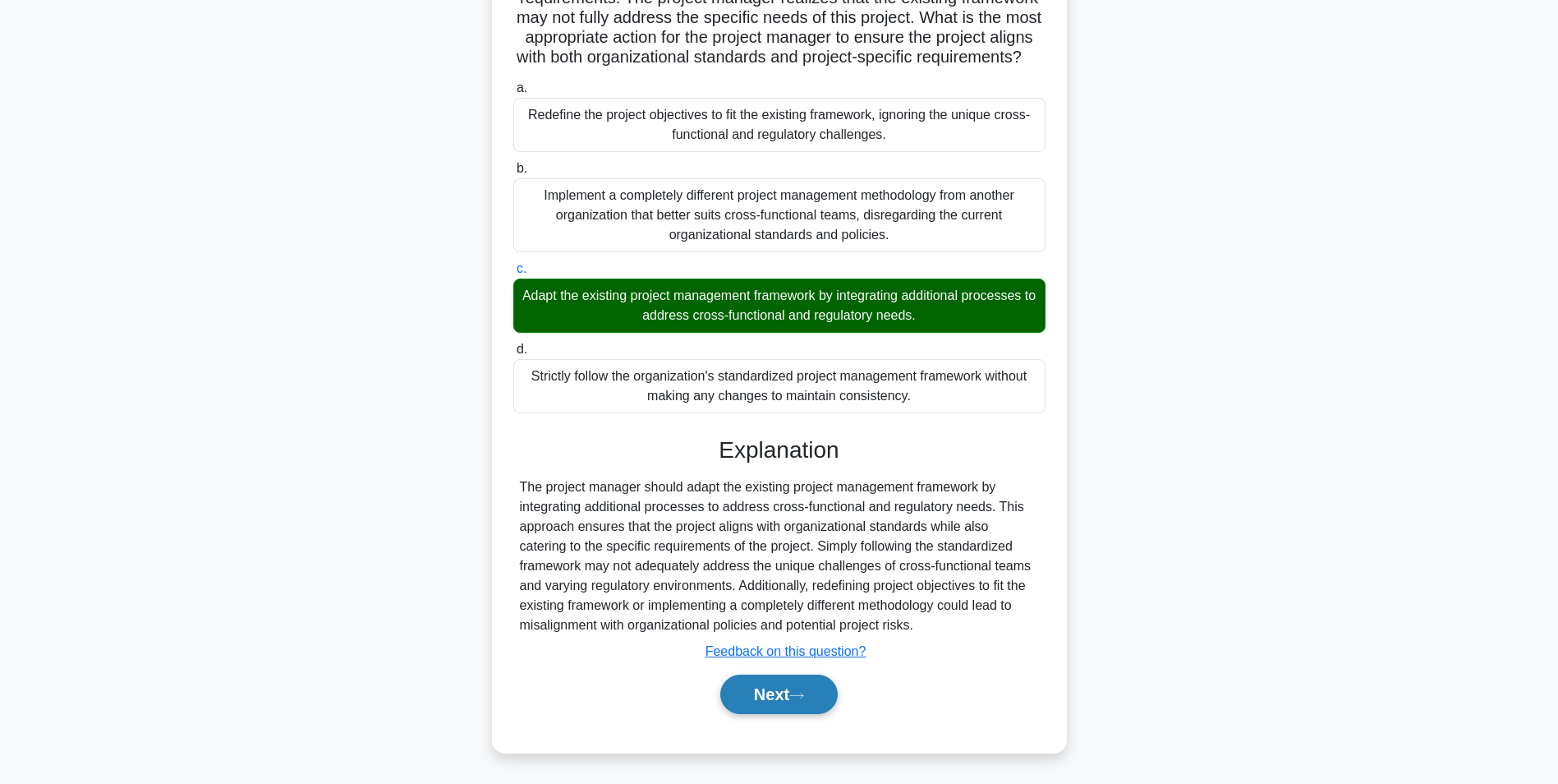
click at [805, 699] on icon at bounding box center [796, 695] width 14 height 9
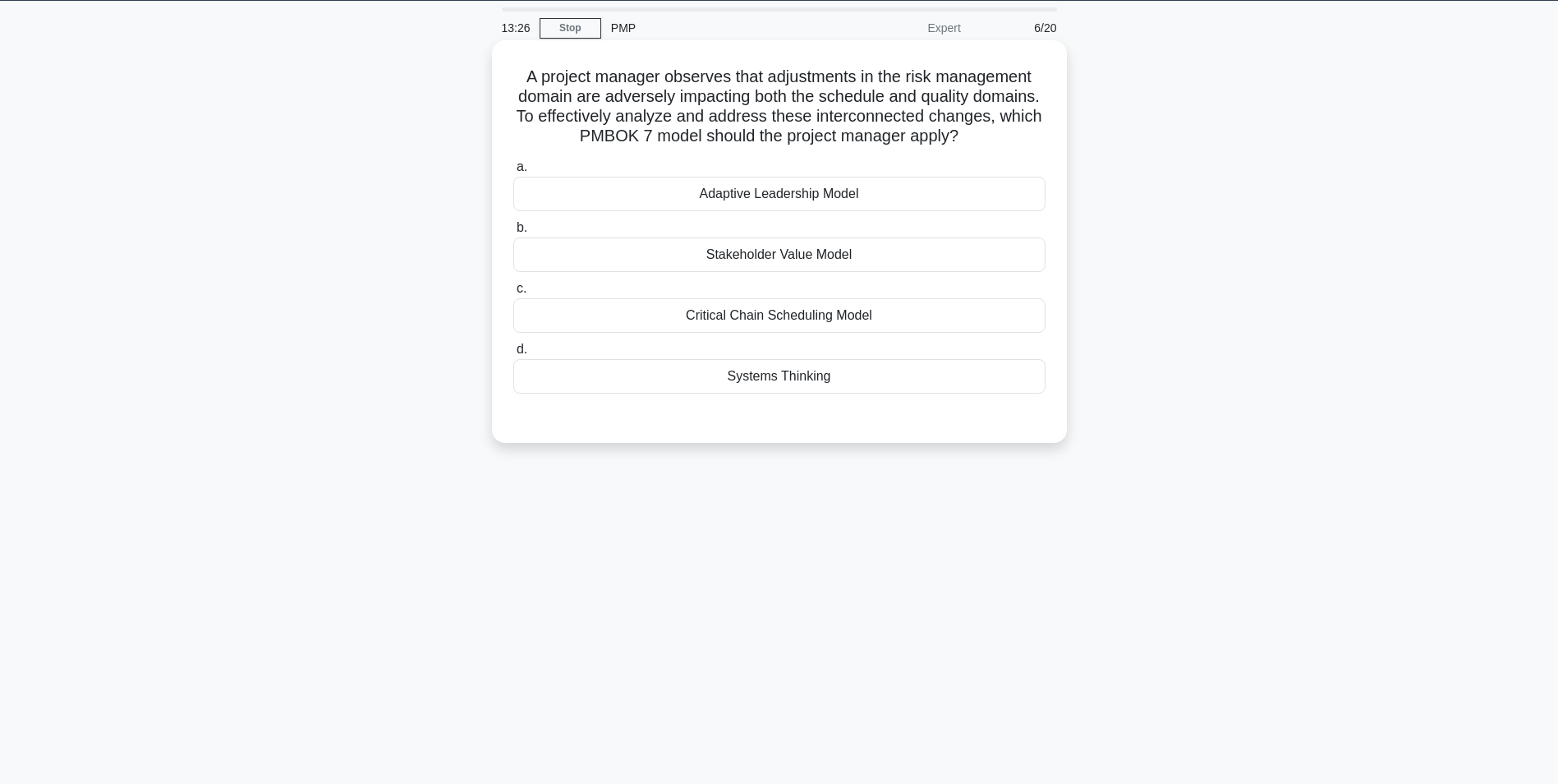
scroll to position [0, 0]
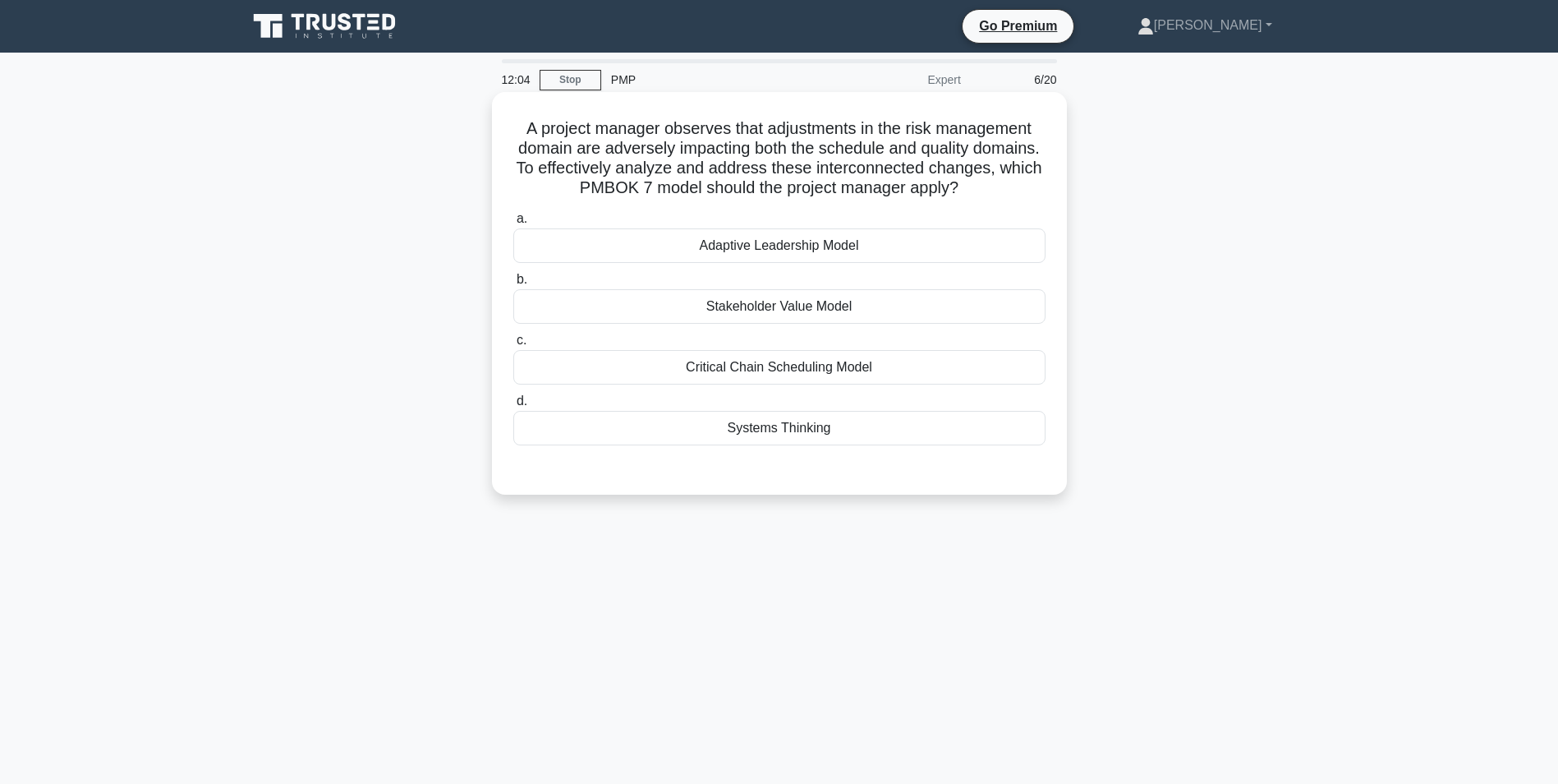
click at [798, 434] on div "Systems Thinking" at bounding box center [779, 427] width 532 height 35
click at [513, 407] on input "d. Systems Thinking" at bounding box center [513, 401] width 0 height 11
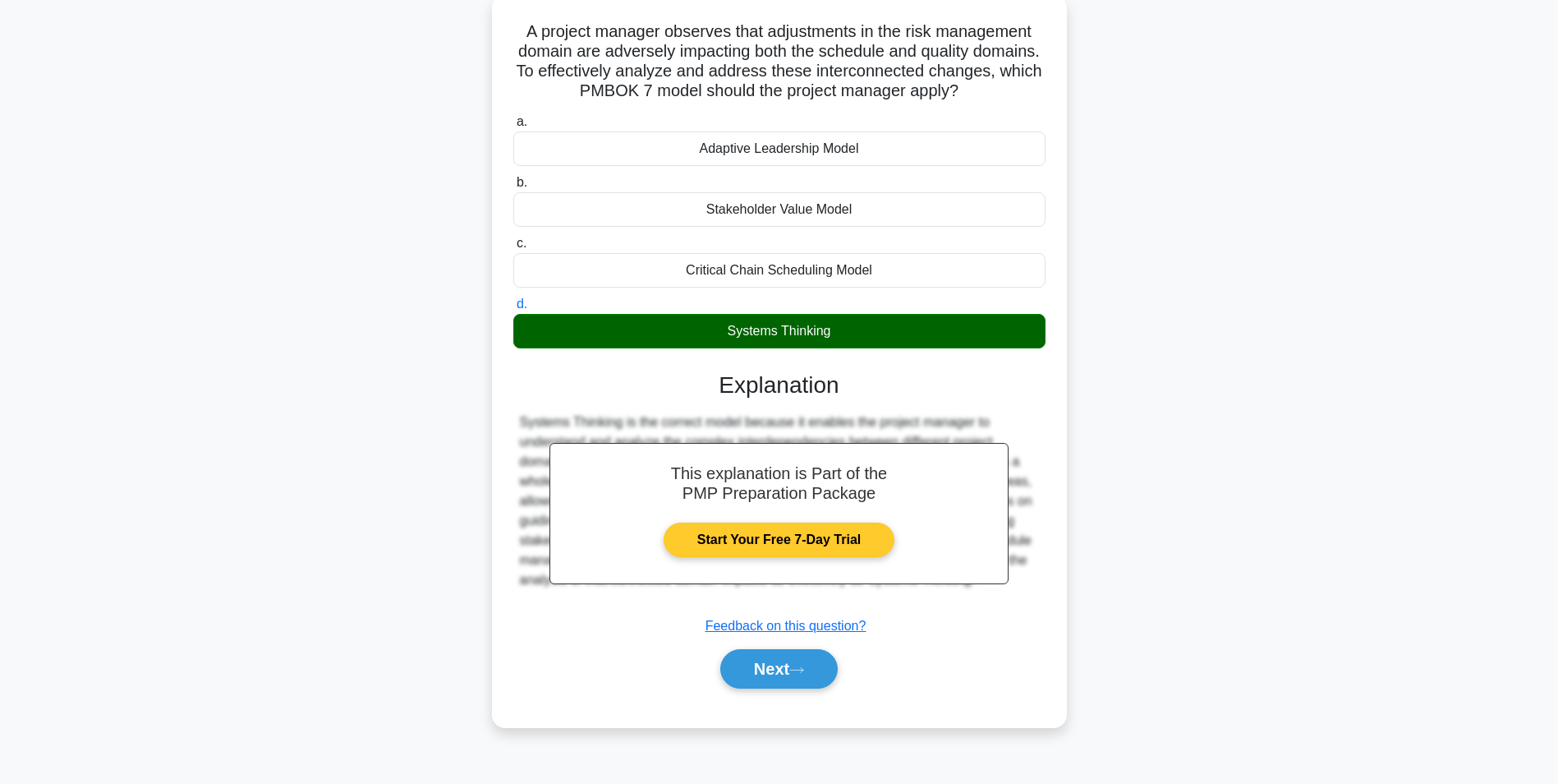
scroll to position [104, 0]
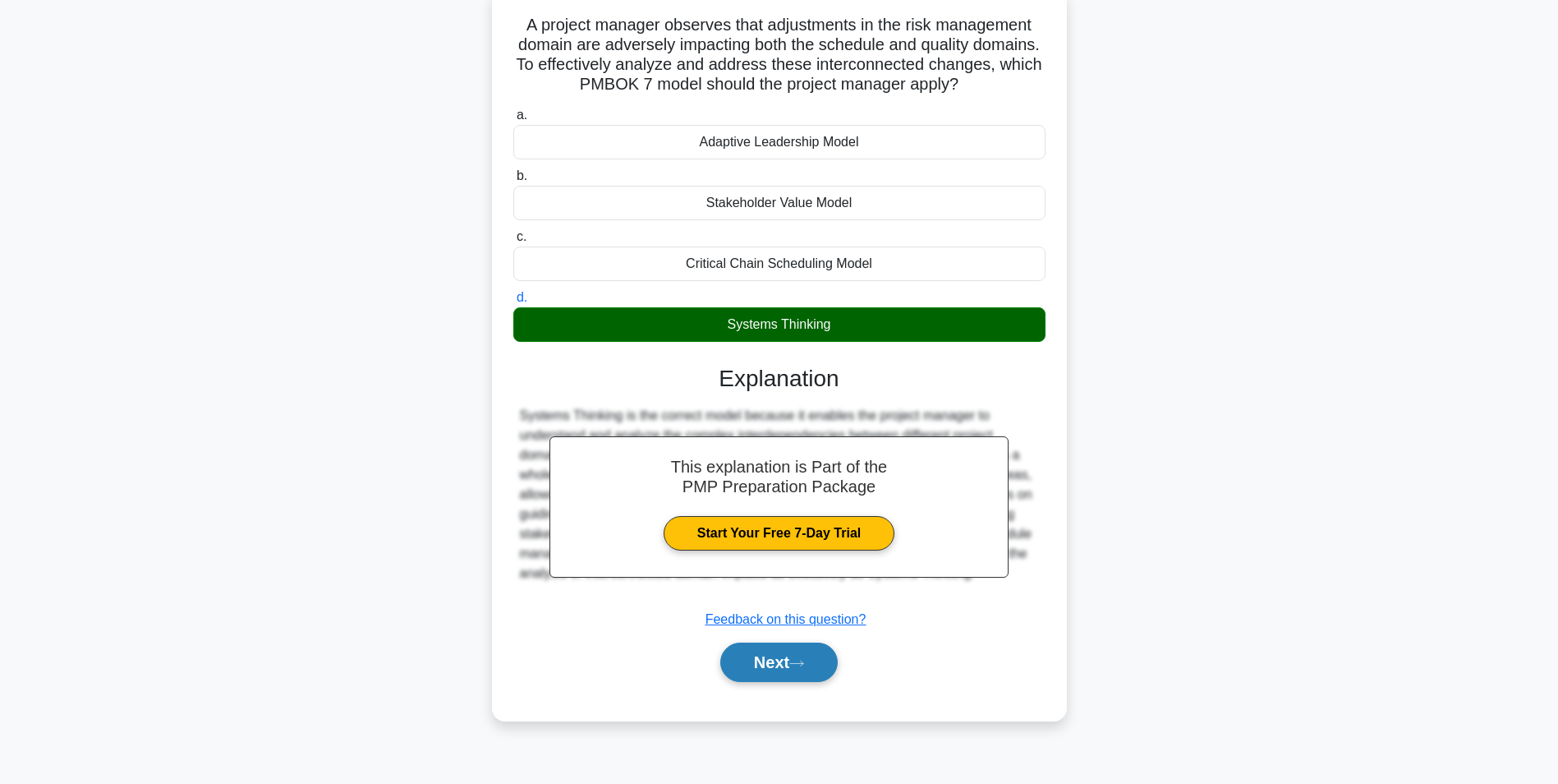
click at [845, 661] on div "Next" at bounding box center [779, 662] width 539 height 39
click at [792, 667] on button "Next" at bounding box center [779, 662] width 117 height 39
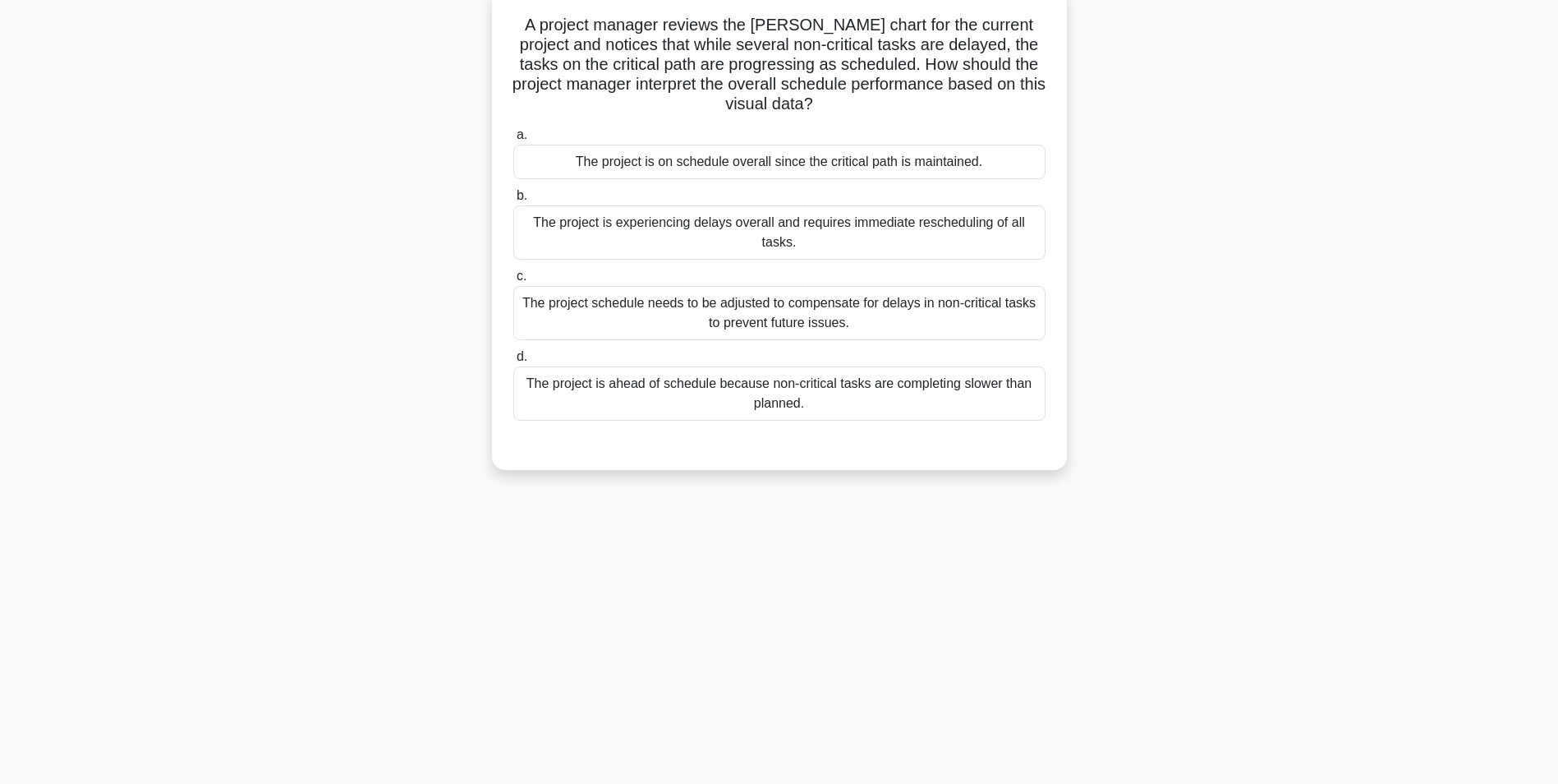
click at [920, 322] on div "The project schedule needs to be adjusted to compensate for delays in non-criti…" at bounding box center [779, 313] width 532 height 54
click at [513, 282] on input "c. The project schedule needs to be adjusted to compensate for delays in non-cr…" at bounding box center [513, 276] width 0 height 11
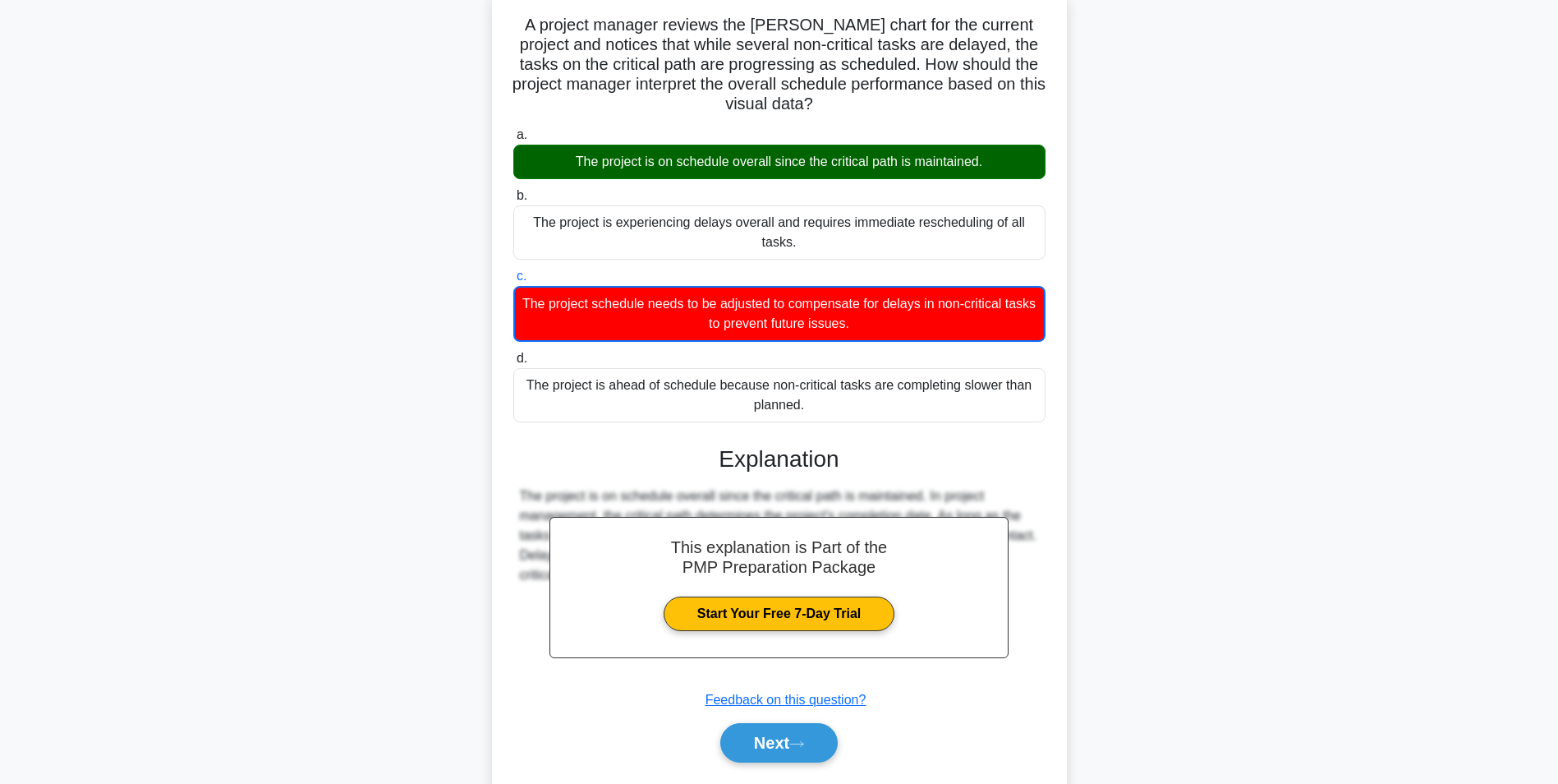
click at [787, 169] on div "The project is on schedule overall since the critical path is maintained." at bounding box center [779, 162] width 532 height 35
click at [513, 140] on input "a. The project is on schedule overall since the critical path is maintained." at bounding box center [513, 134] width 0 height 11
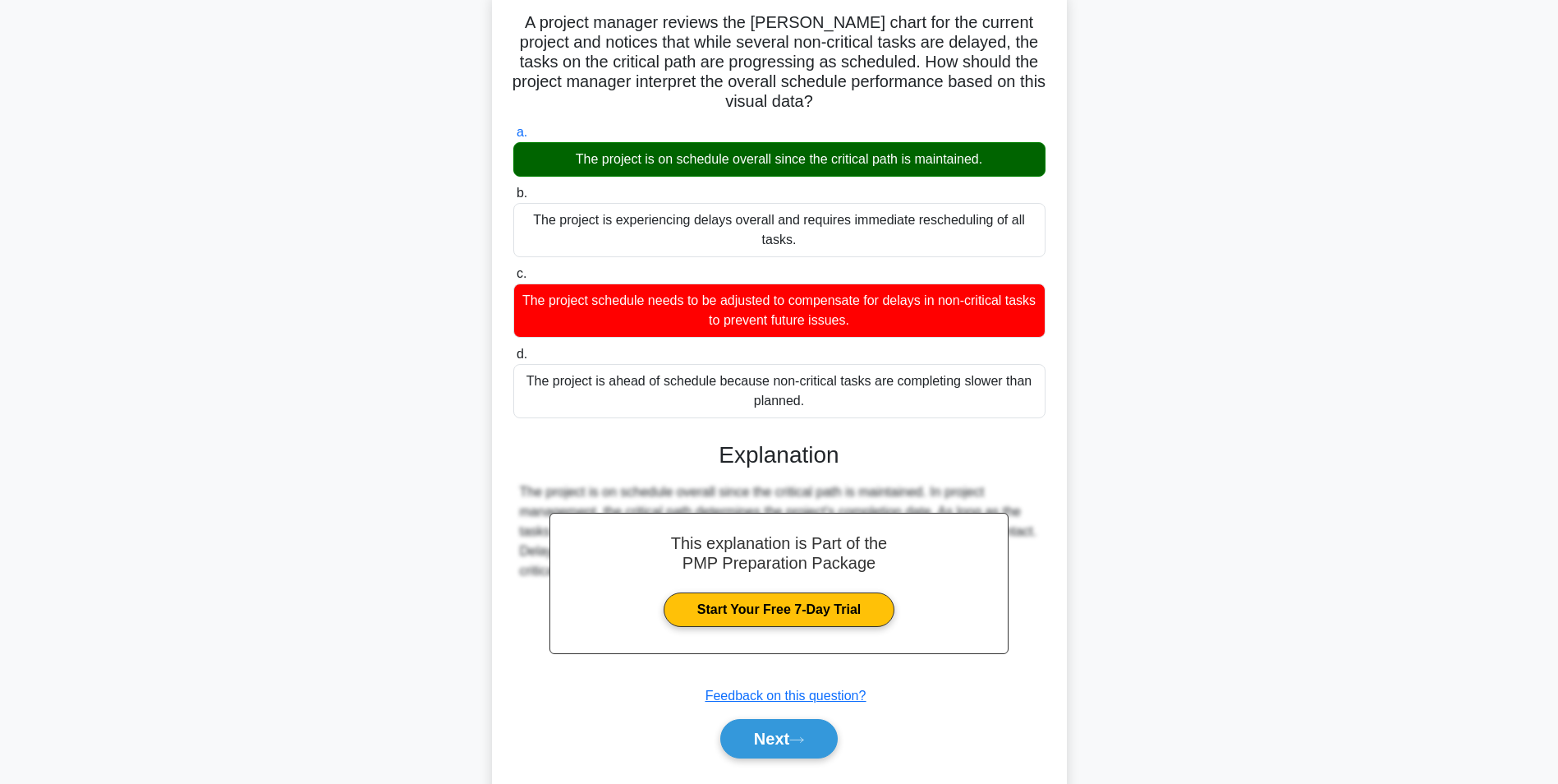
scroll to position [152, 0]
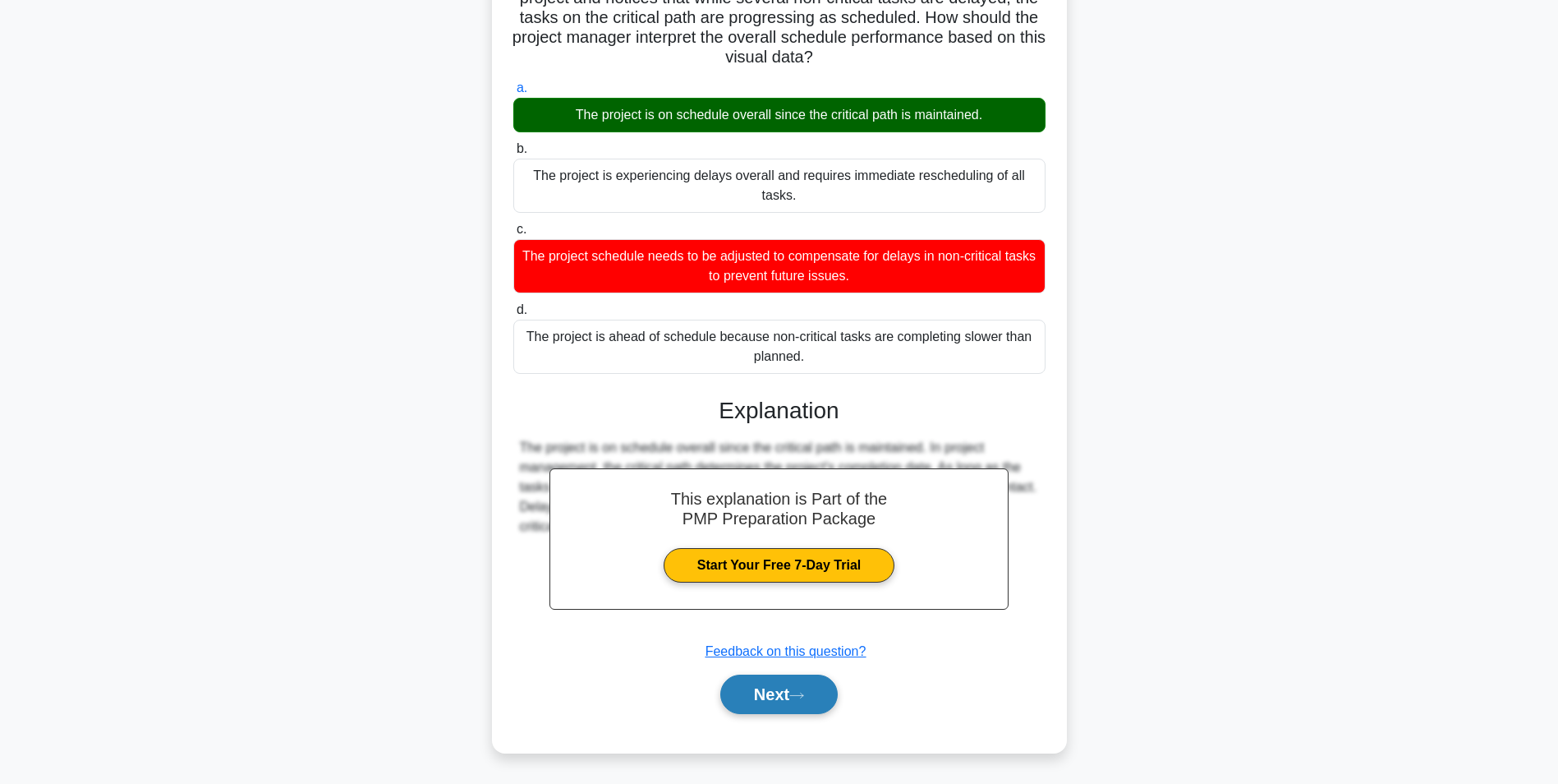
click at [804, 697] on icon at bounding box center [796, 695] width 13 height 5
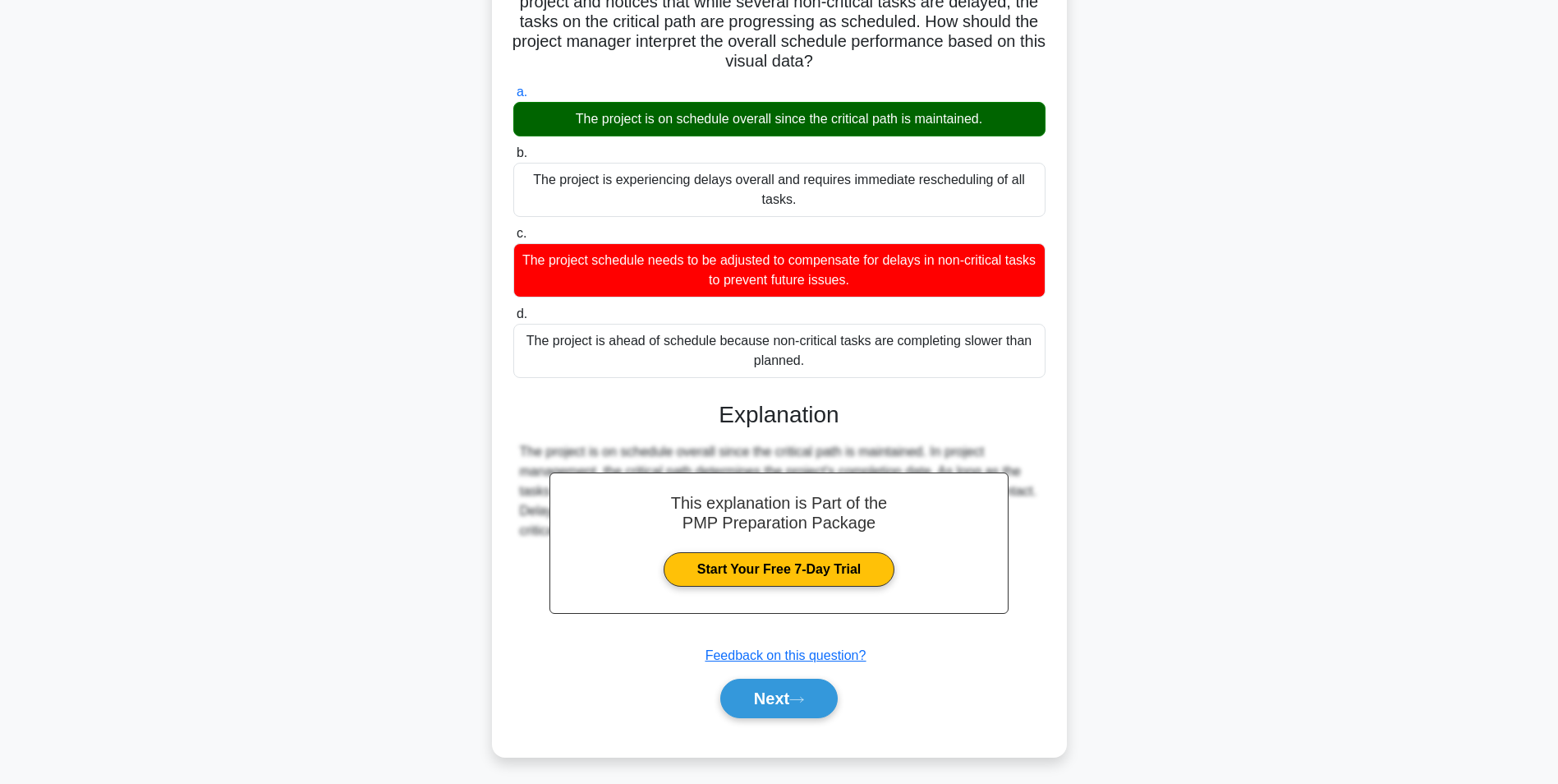
scroll to position [104, 0]
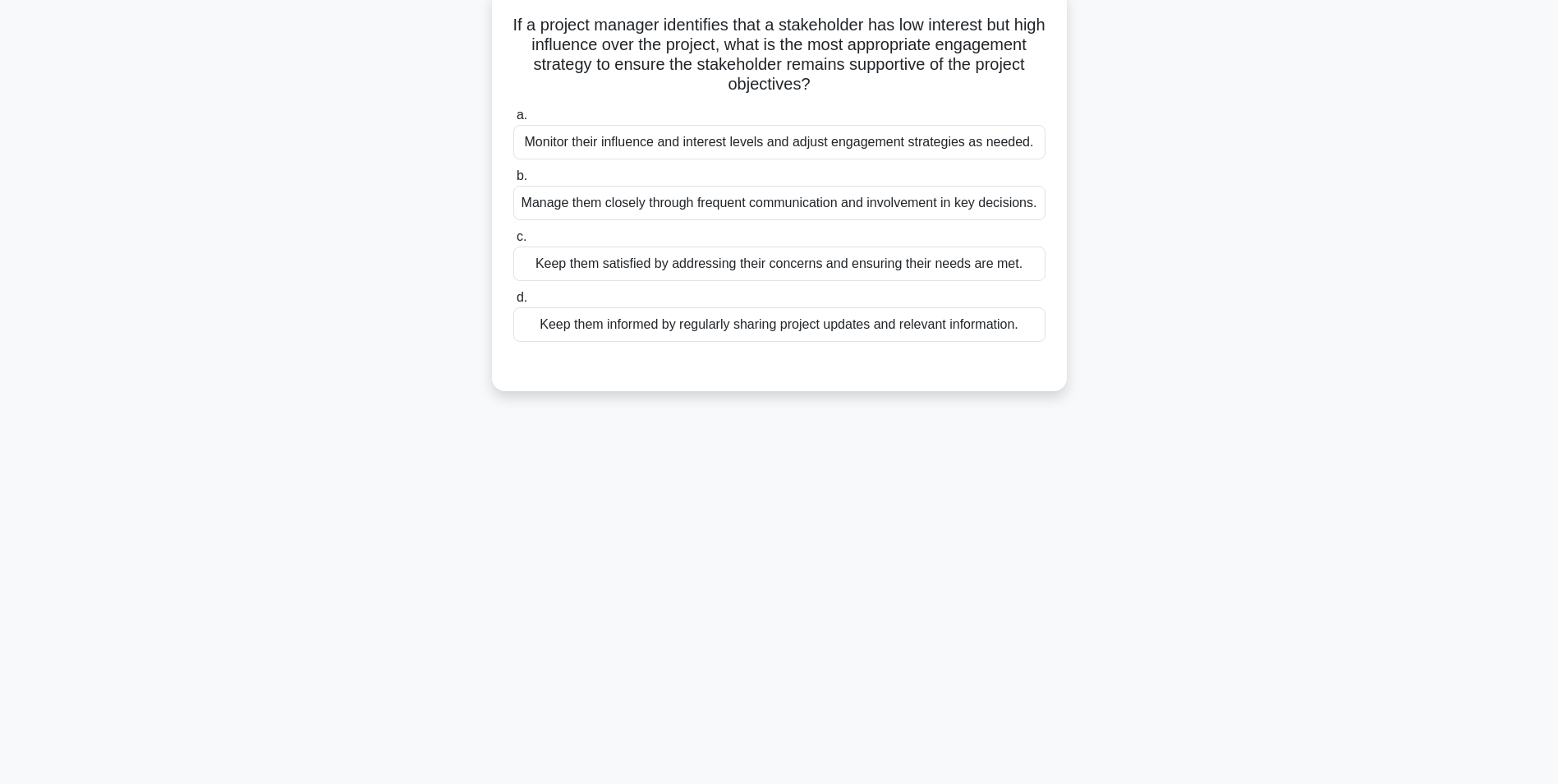
click at [794, 340] on div "Keep them informed by regularly sharing project updates and relevant informatio…" at bounding box center [779, 324] width 532 height 35
click at [513, 303] on input "d. Keep them informed by regularly sharing project updates and relevant informa…" at bounding box center [513, 298] width 0 height 11
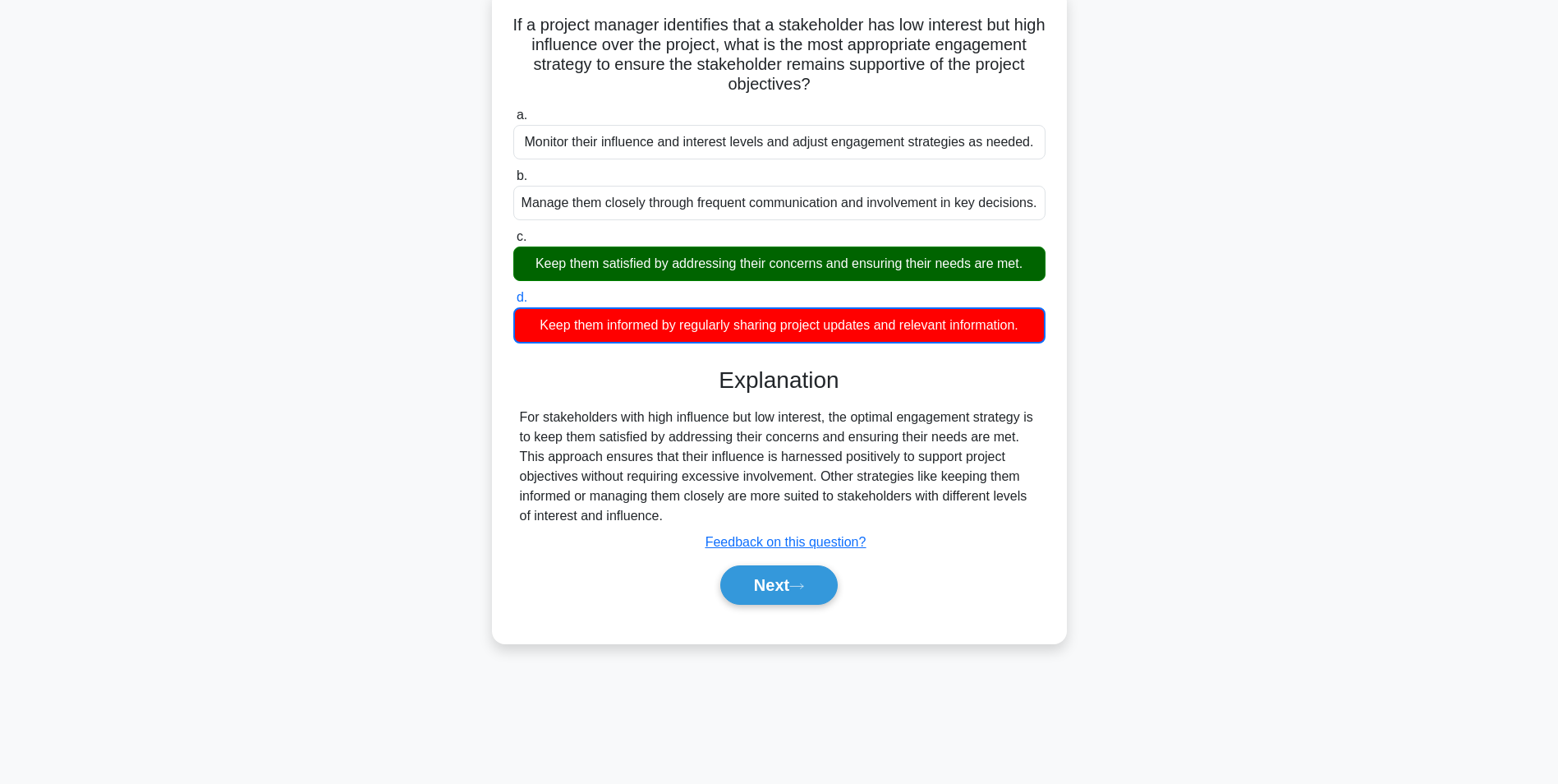
click at [788, 281] on div "Keep them satisfied by addressing their concerns and ensuring their needs are m…" at bounding box center [779, 263] width 532 height 35
click at [513, 243] on input "c. Keep them satisfied by addressing their concerns and ensuring their needs ar…" at bounding box center [513, 237] width 0 height 11
